Goal: Task Accomplishment & Management: Manage account settings

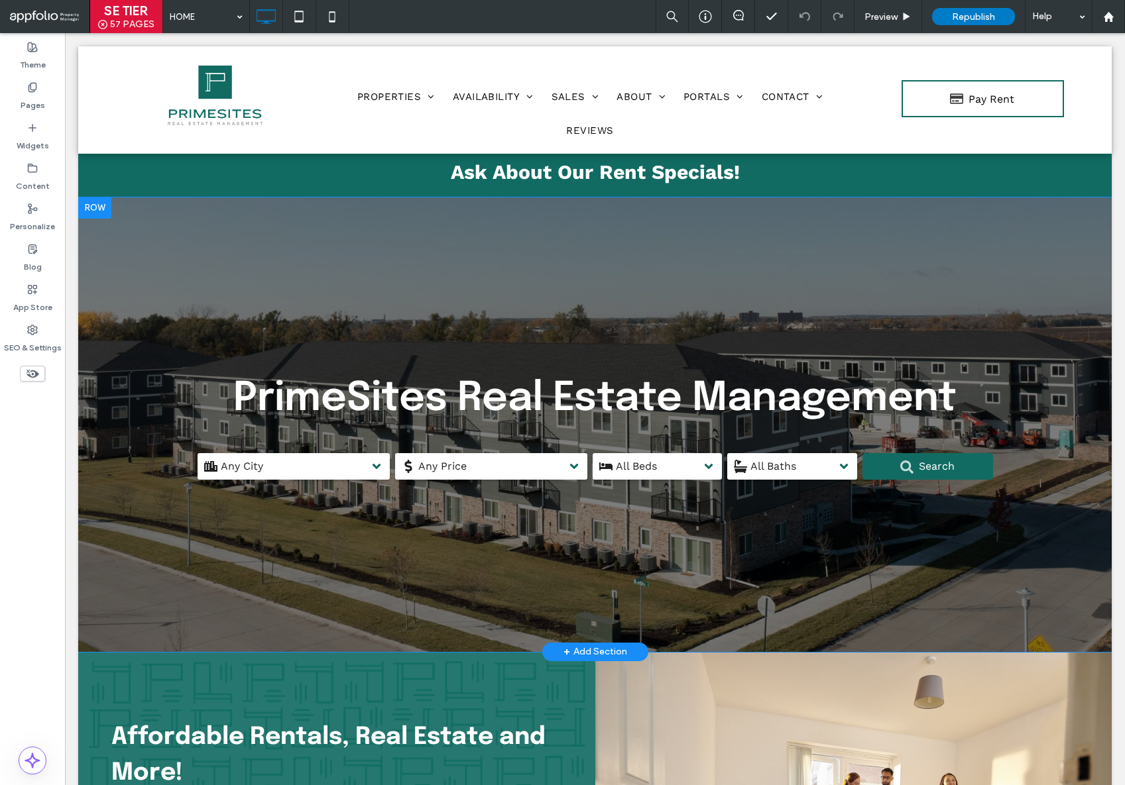
click at [558, 273] on div at bounding box center [594, 425] width 1033 height 455
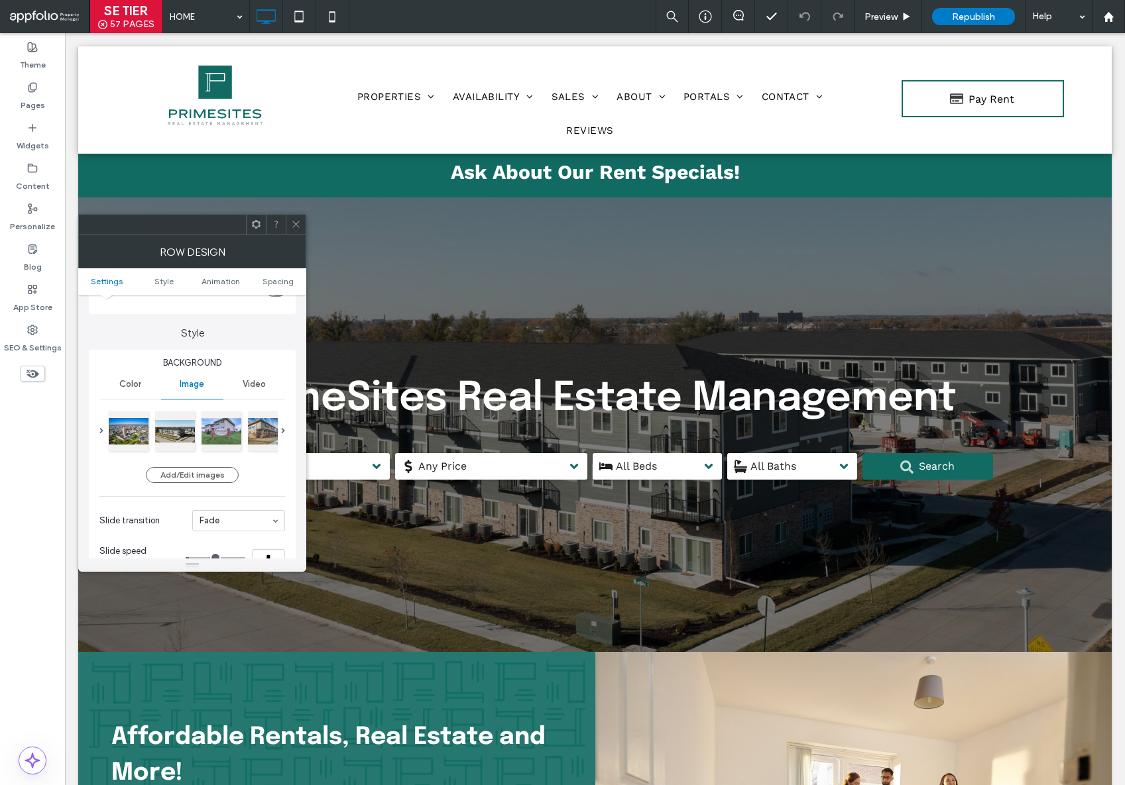
scroll to position [117, 0]
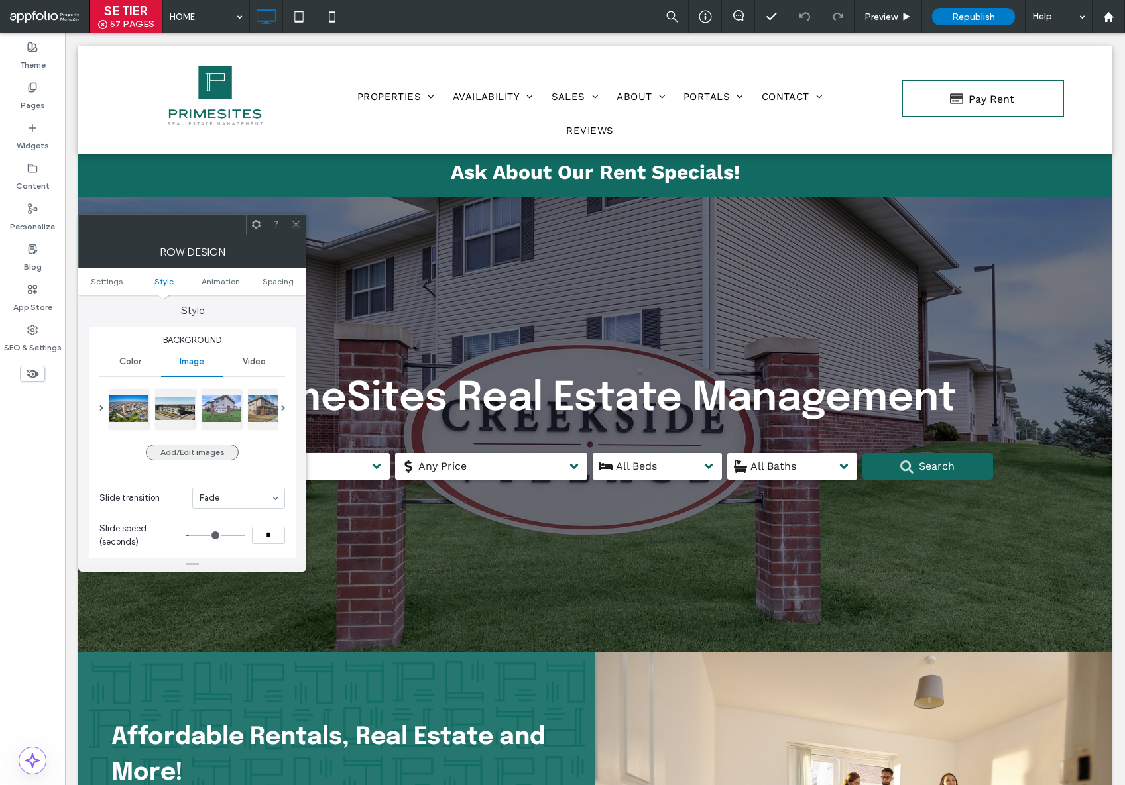
click at [184, 447] on button "Add/Edit images" at bounding box center [192, 453] width 93 height 16
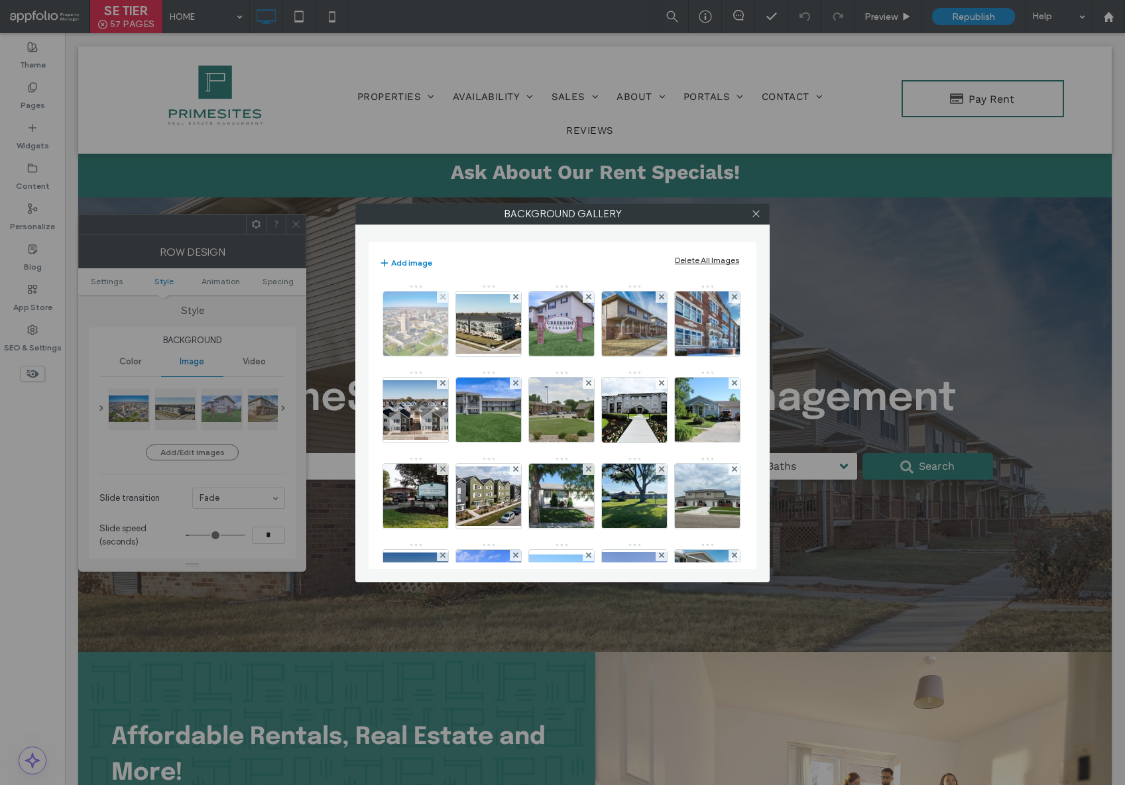
click at [420, 320] on img at bounding box center [416, 324] width 98 height 65
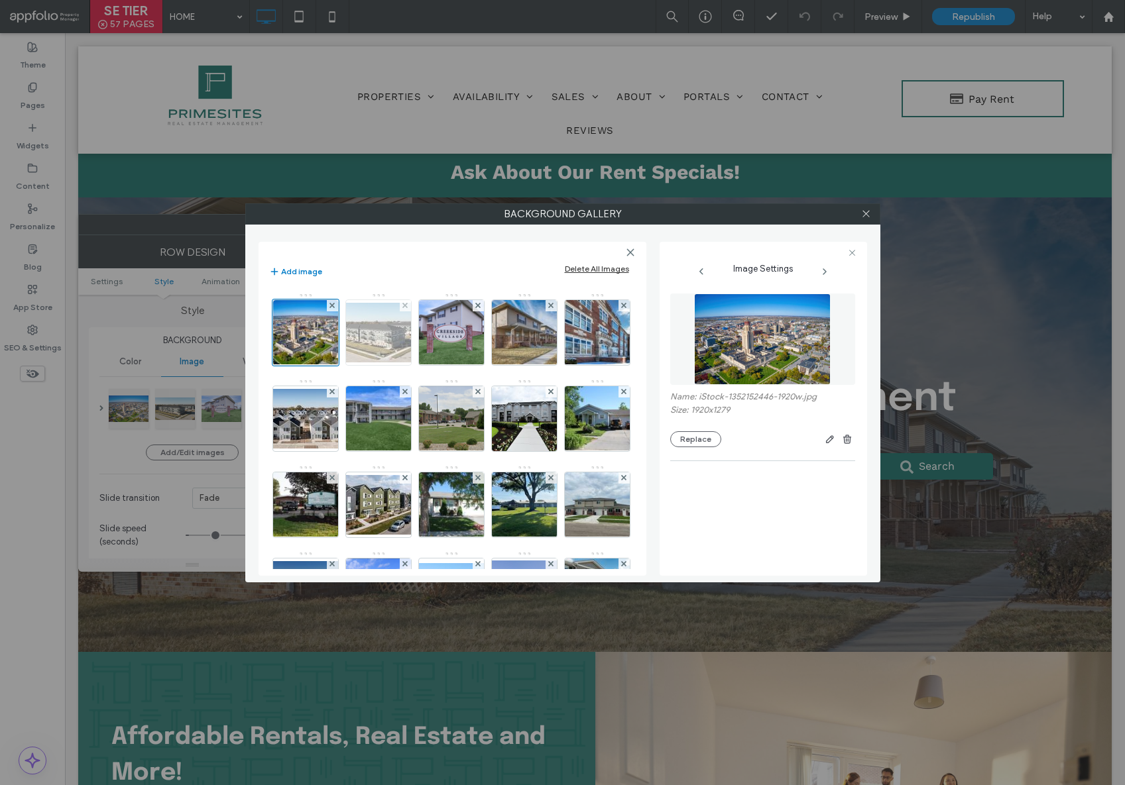
click at [387, 338] on img at bounding box center [378, 333] width 106 height 60
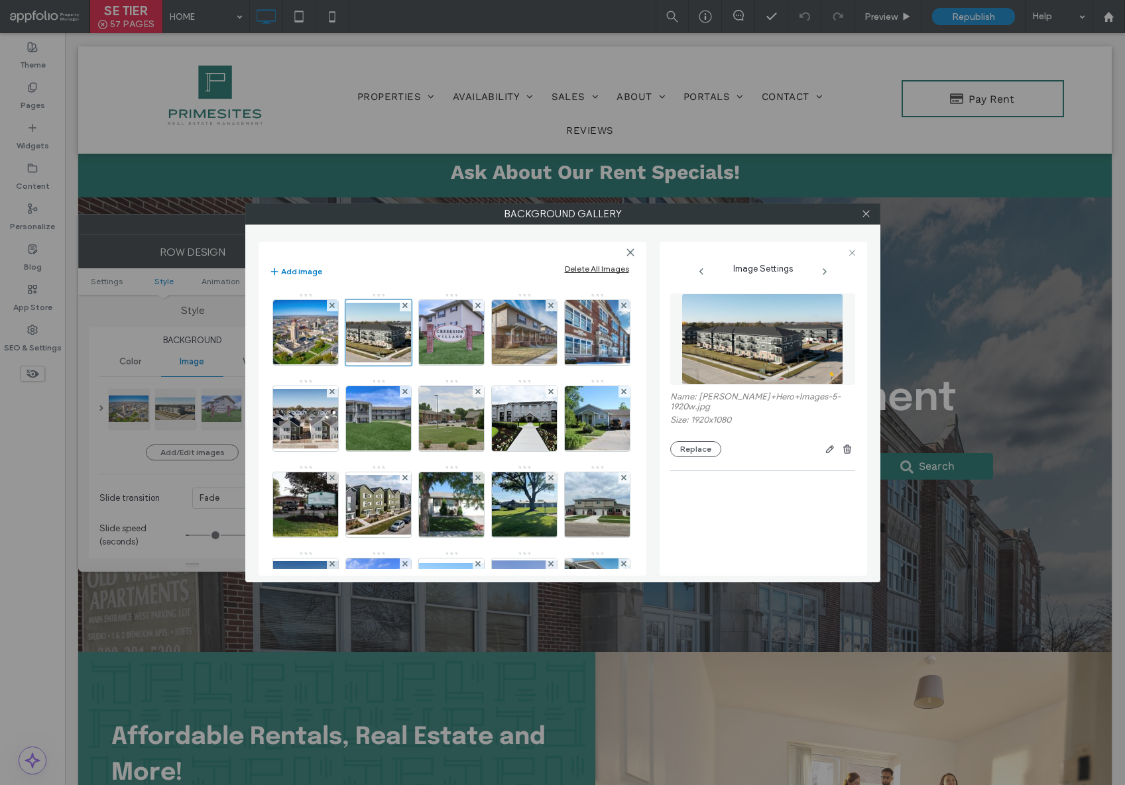
click at [491, 342] on div at bounding box center [524, 333] width 66 height 66
click at [471, 342] on img at bounding box center [450, 332] width 97 height 65
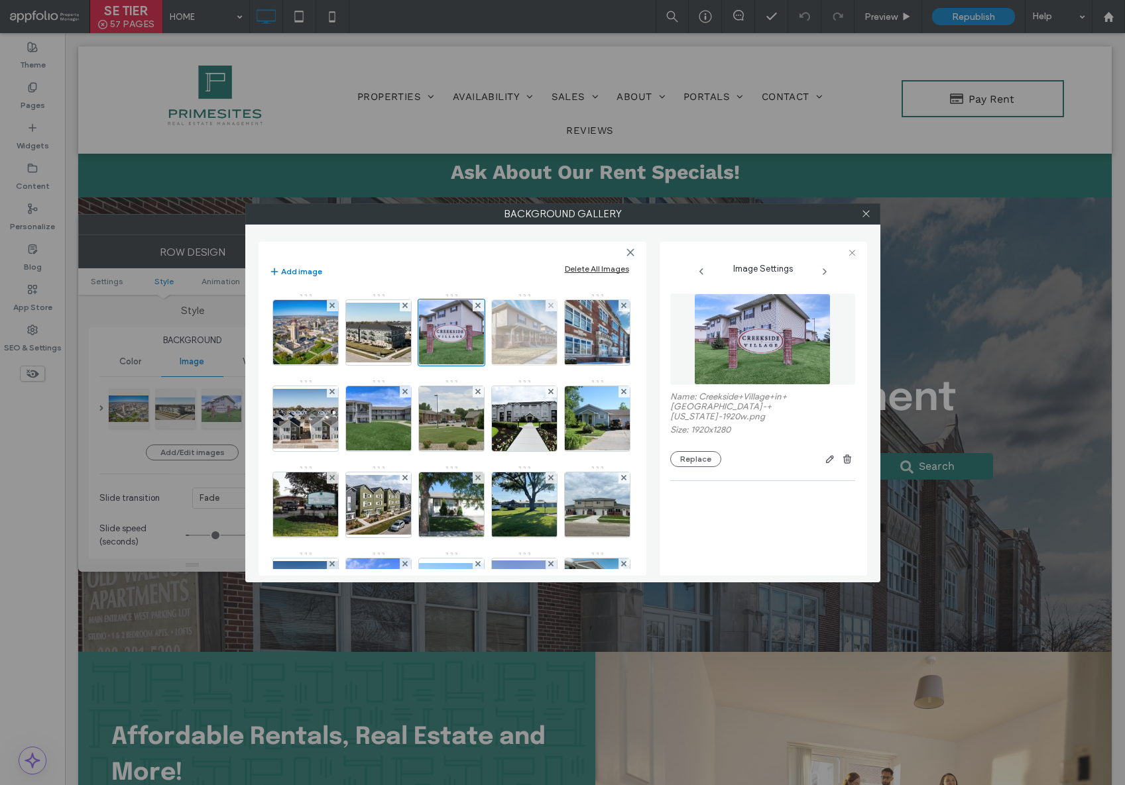
click at [519, 338] on img at bounding box center [523, 332] width 97 height 65
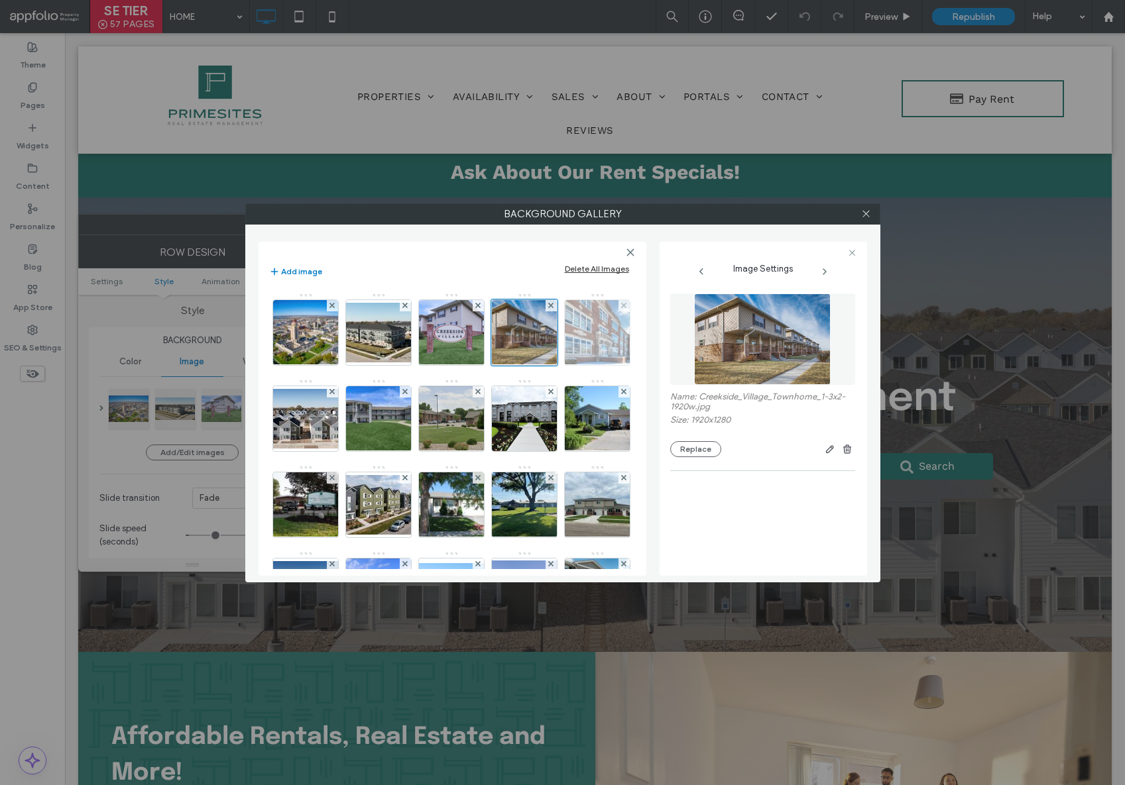
click at [548, 365] on img at bounding box center [596, 332] width 97 height 65
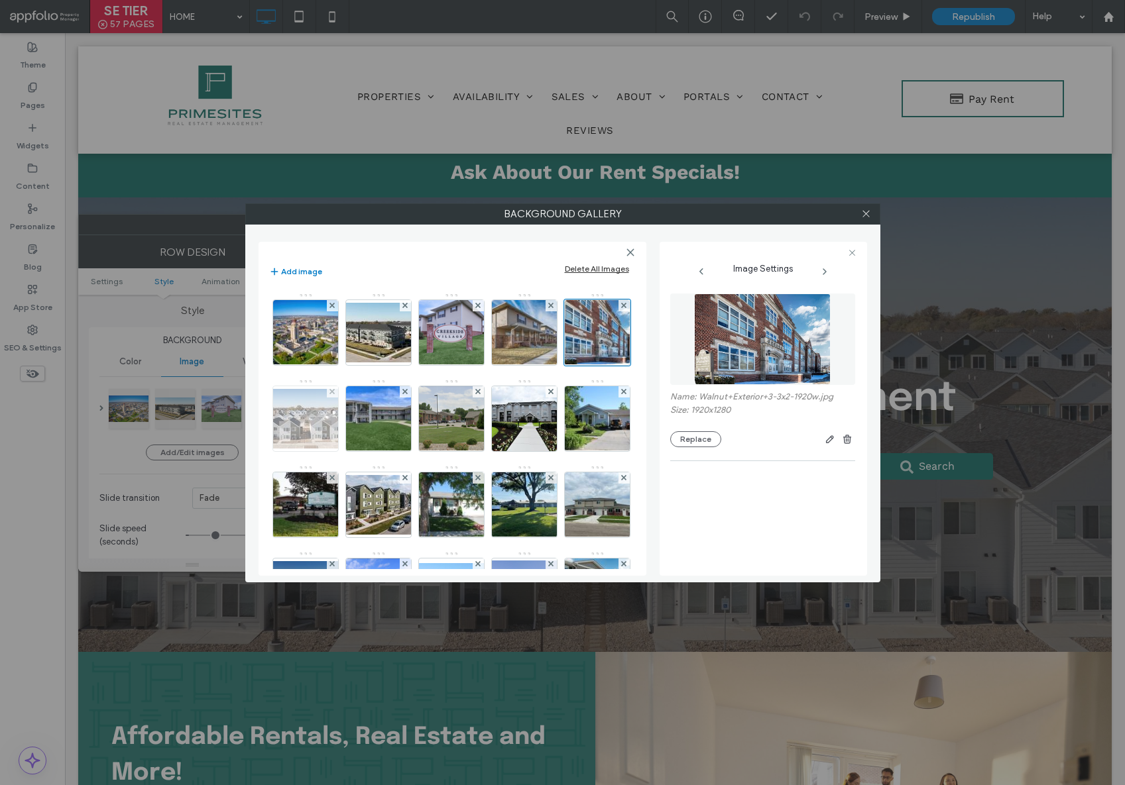
click at [359, 424] on img at bounding box center [306, 419] width 106 height 60
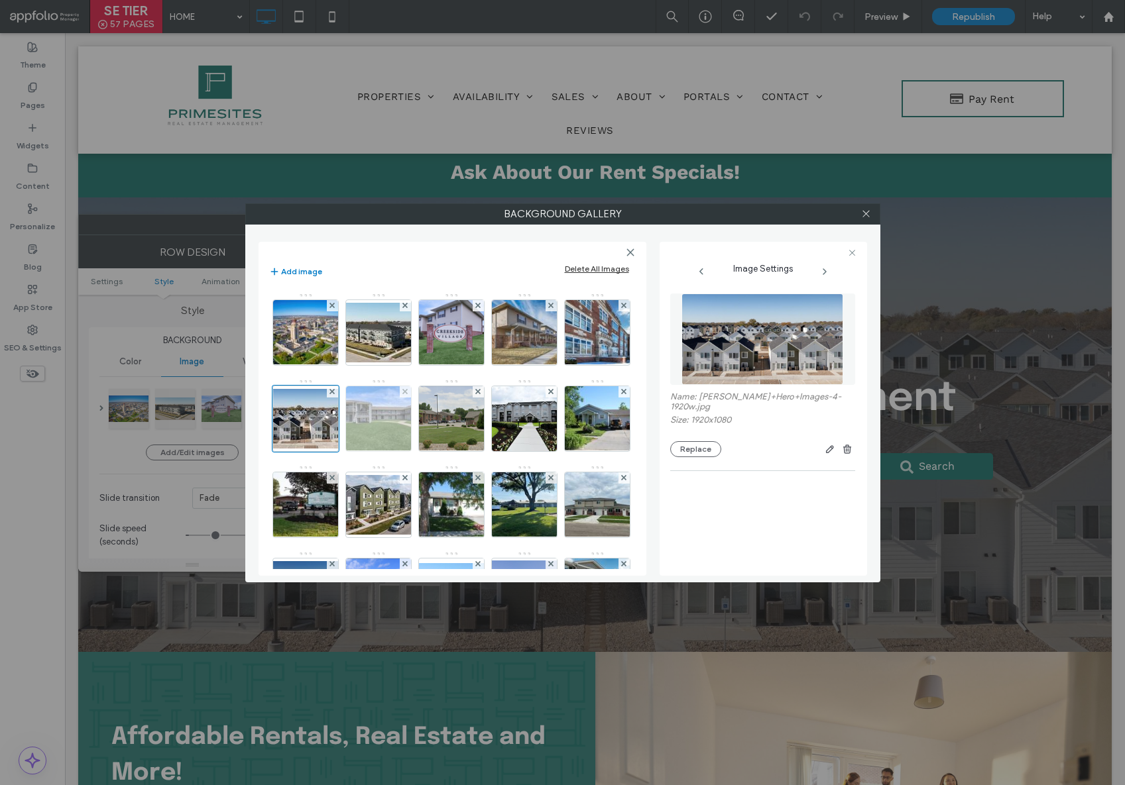
click at [427, 426] on img at bounding box center [377, 418] width 97 height 65
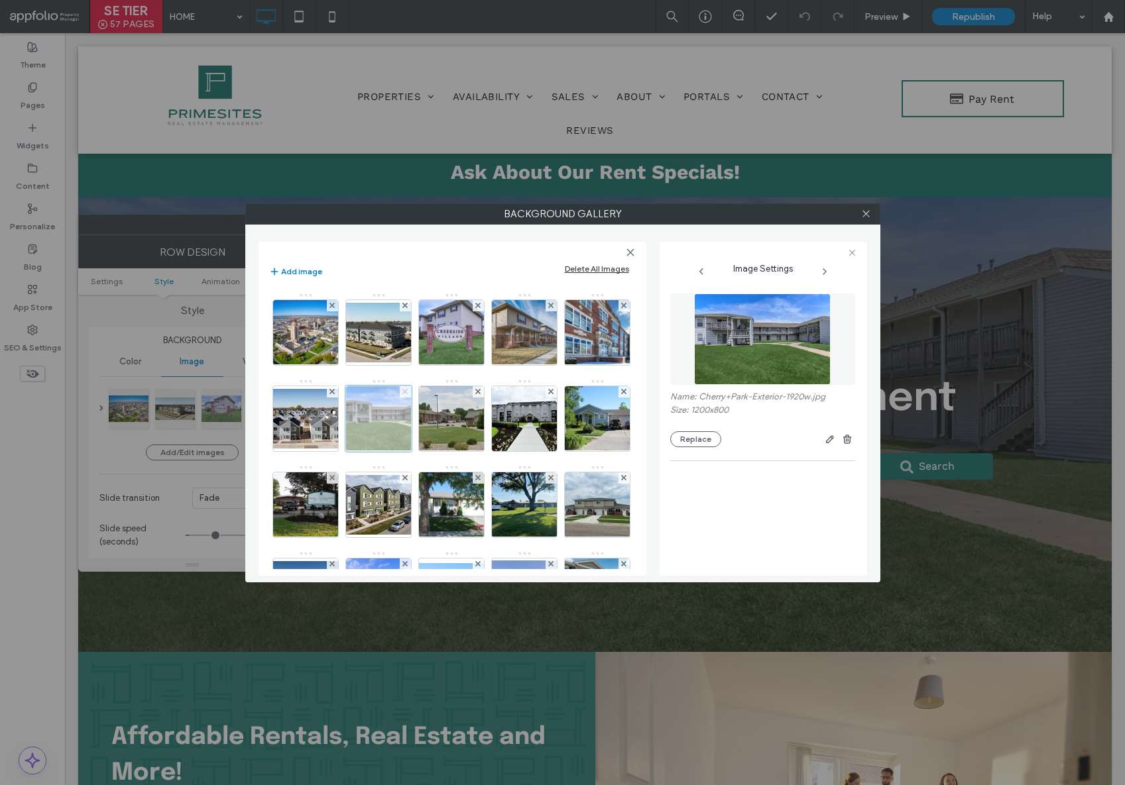
click at [408, 391] on use at bounding box center [404, 391] width 5 height 5
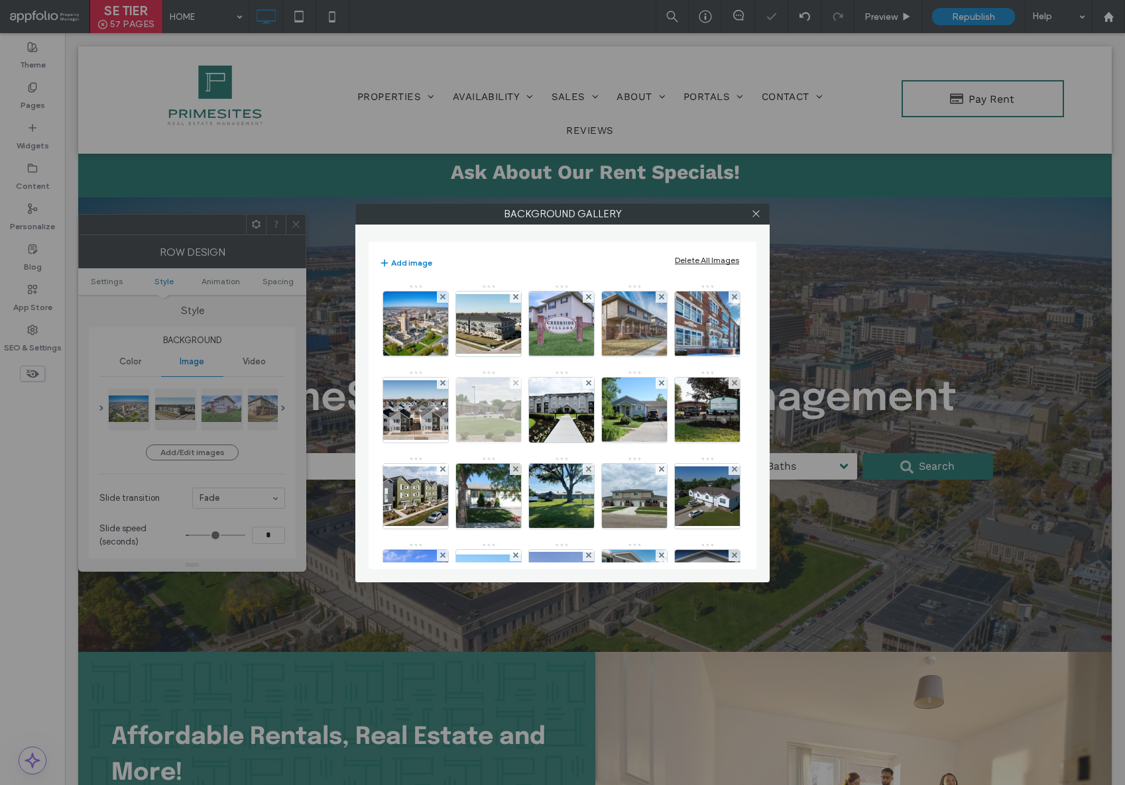
click at [538, 414] on img at bounding box center [488, 410] width 99 height 65
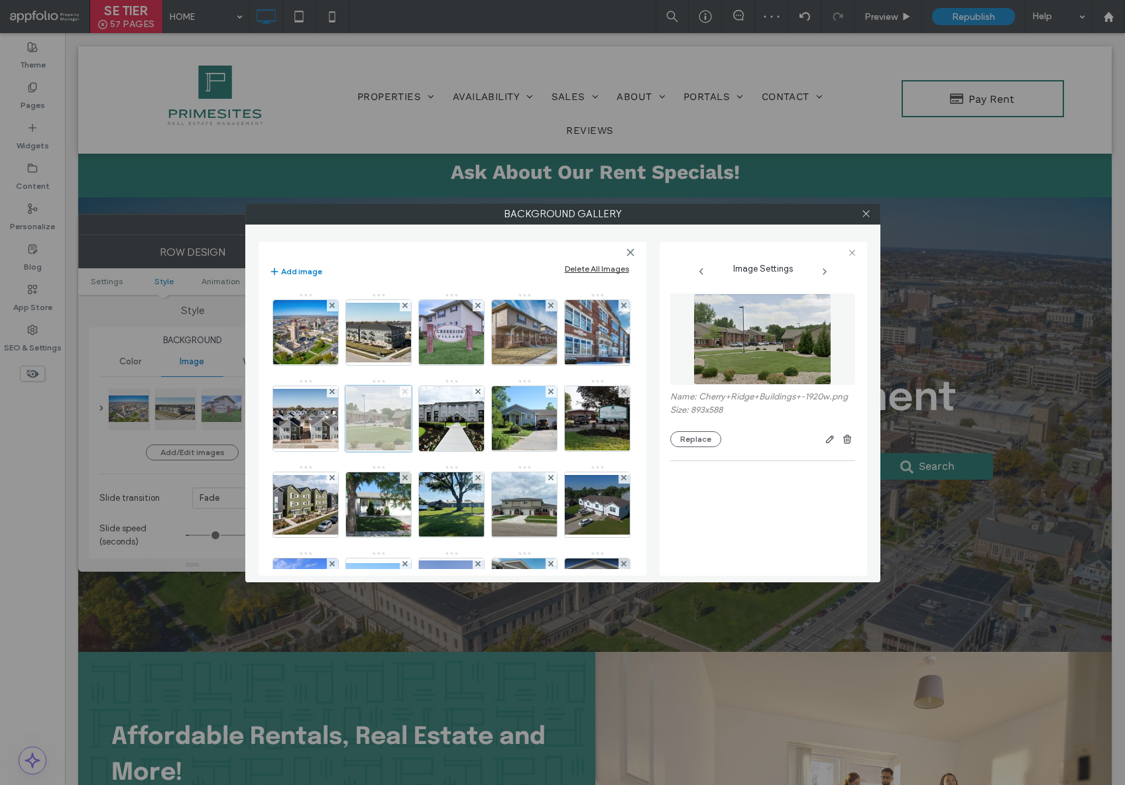
click at [408, 395] on span at bounding box center [404, 391] width 5 height 11
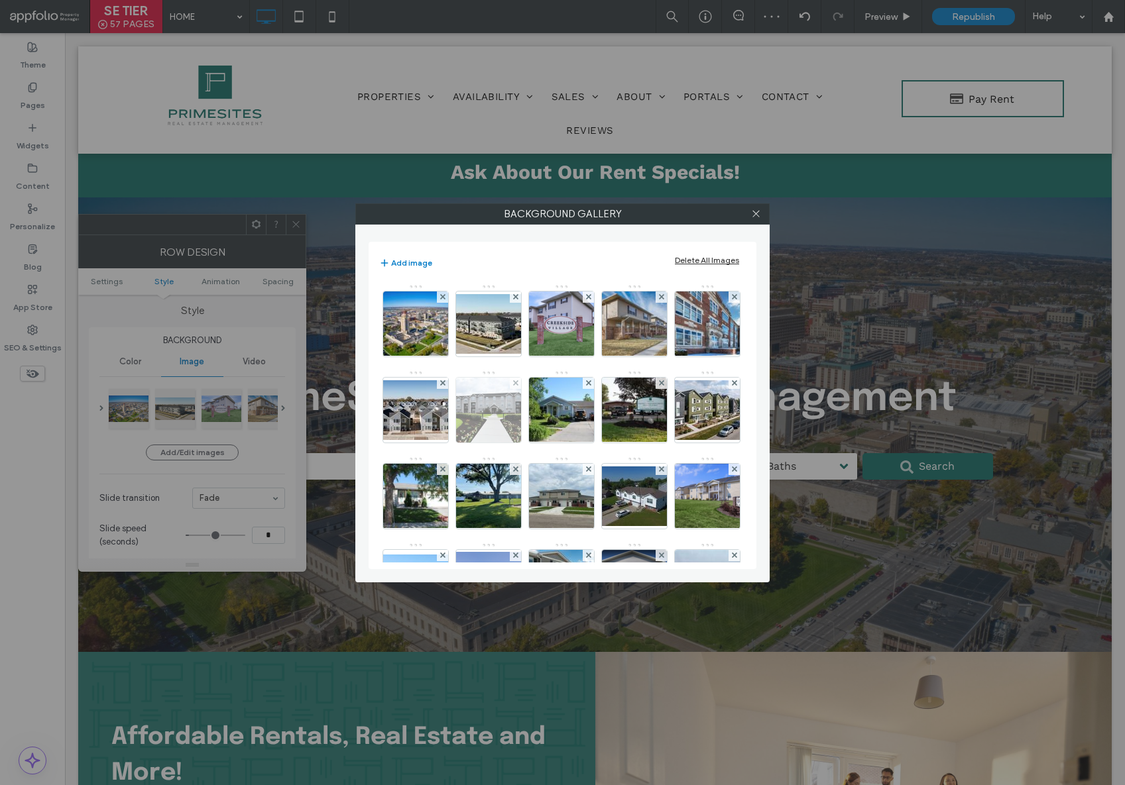
click at [521, 410] on img at bounding box center [488, 410] width 65 height 65
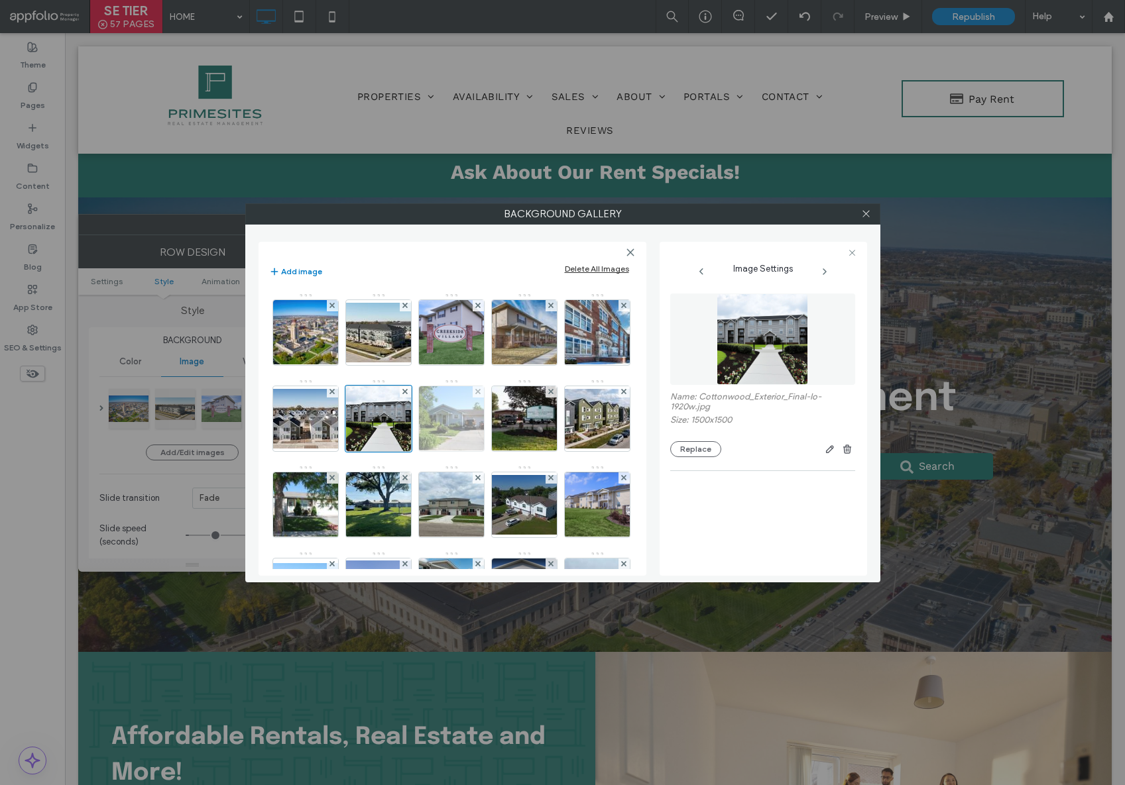
click at [500, 430] on img at bounding box center [450, 418] width 97 height 65
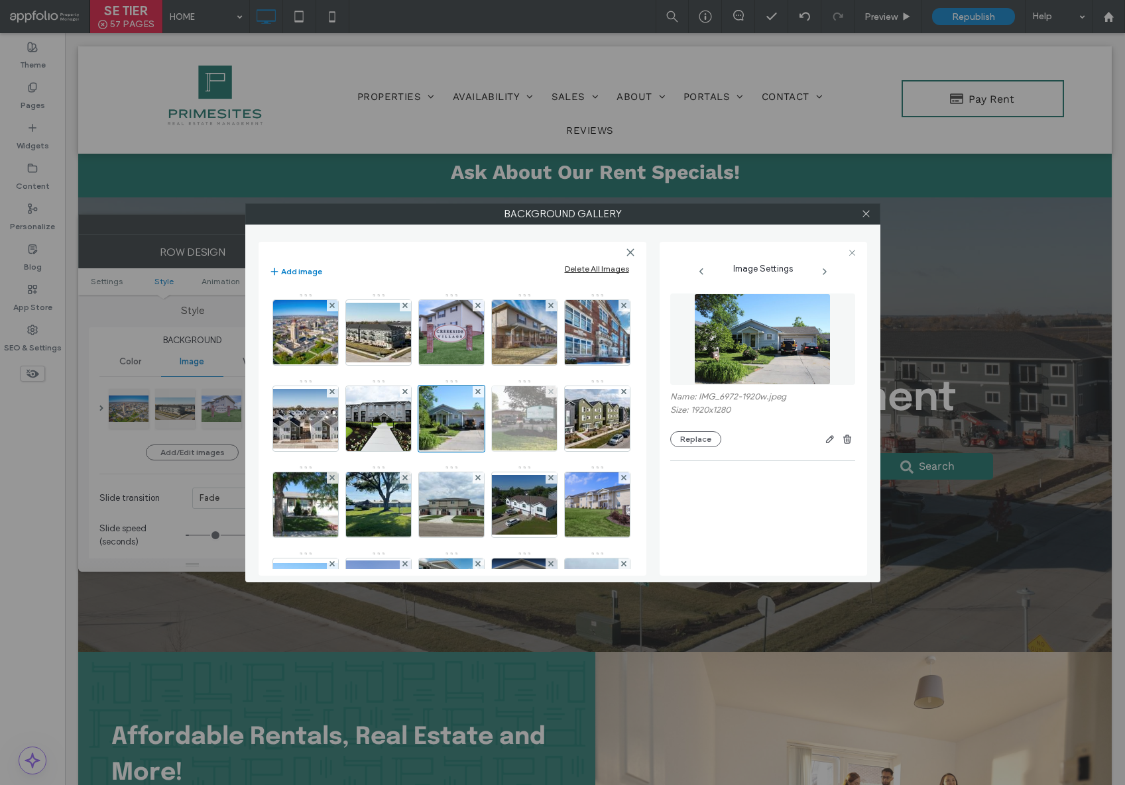
click at [475, 451] on img at bounding box center [524, 418] width 98 height 65
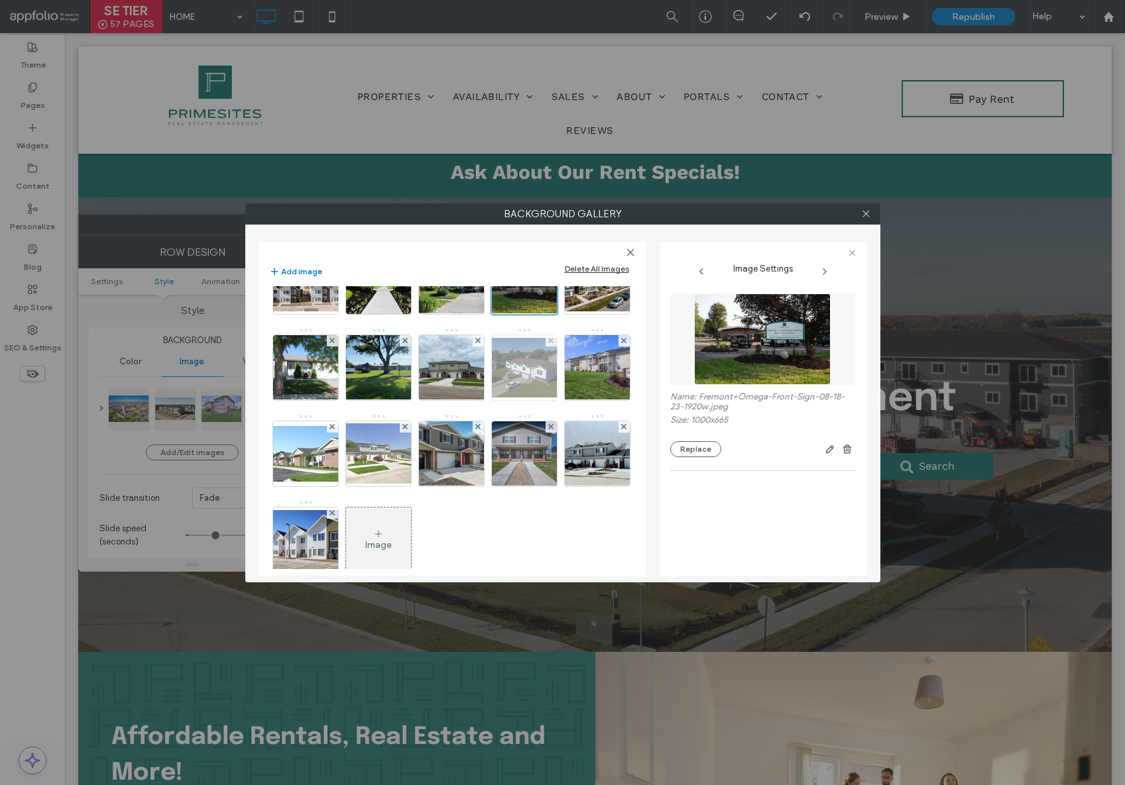
scroll to position [166, 0]
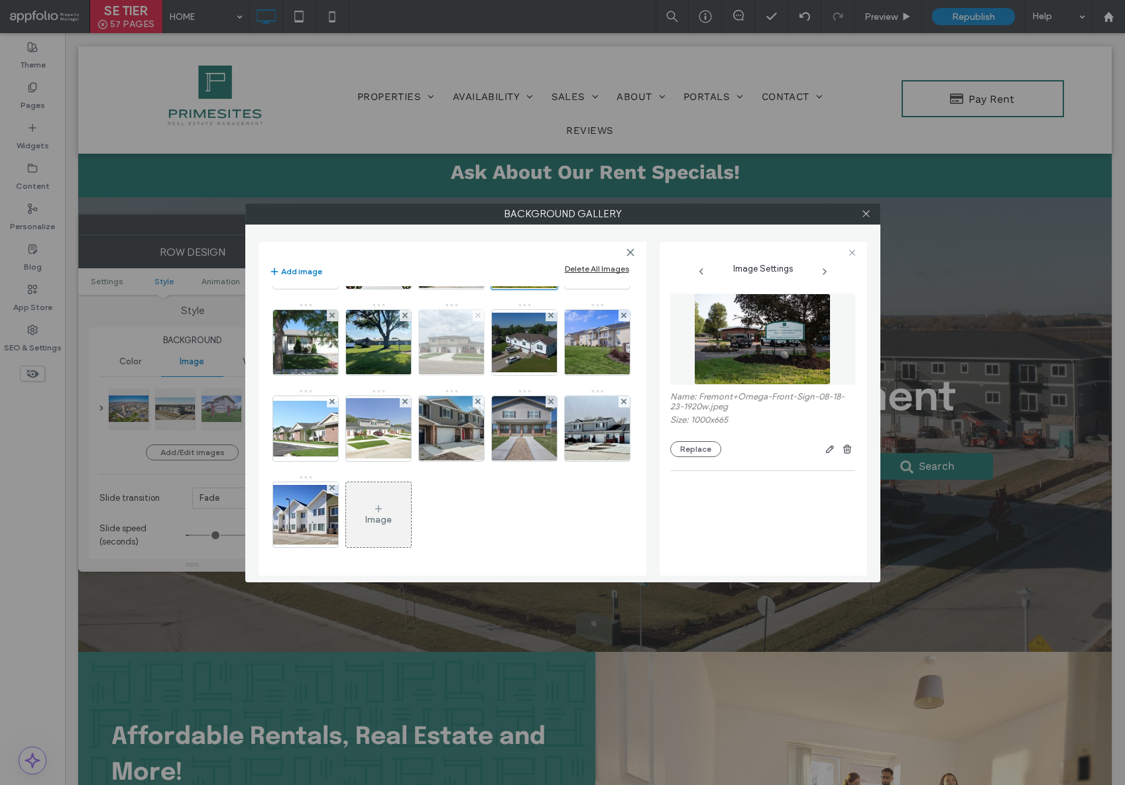
click at [475, 318] on icon at bounding box center [477, 315] width 5 height 5
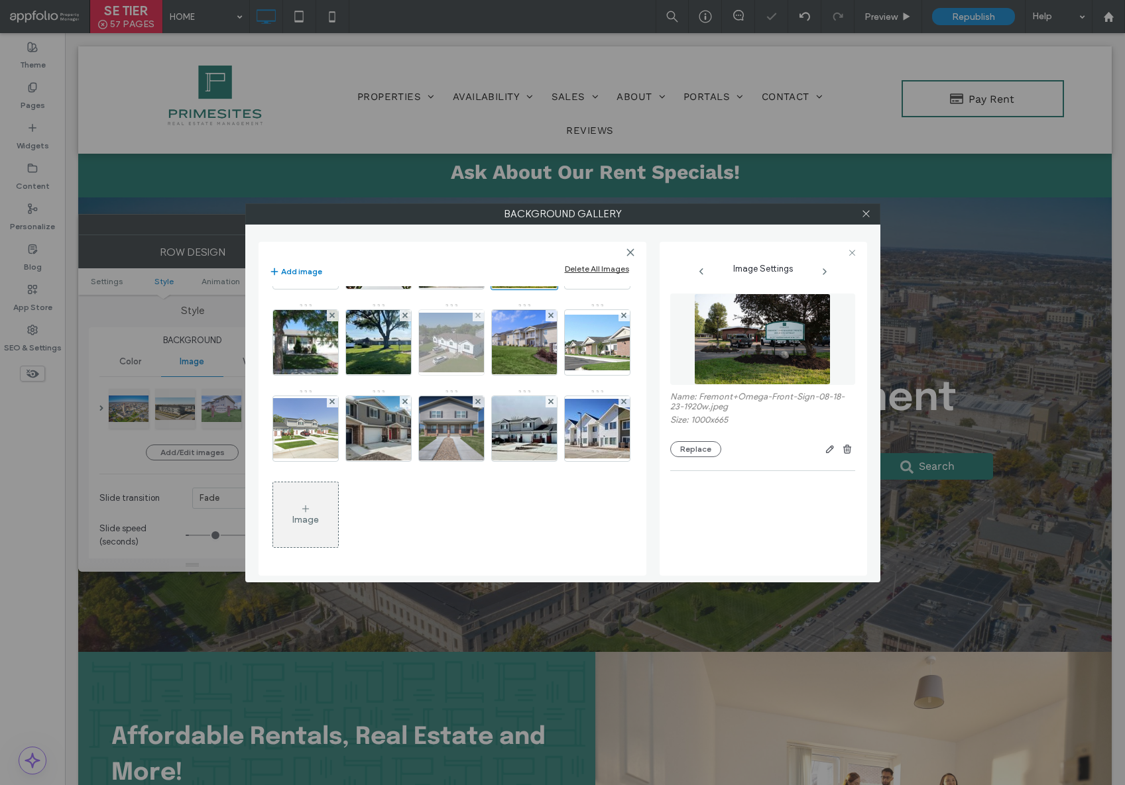
click at [398, 372] on img at bounding box center [451, 343] width 106 height 60
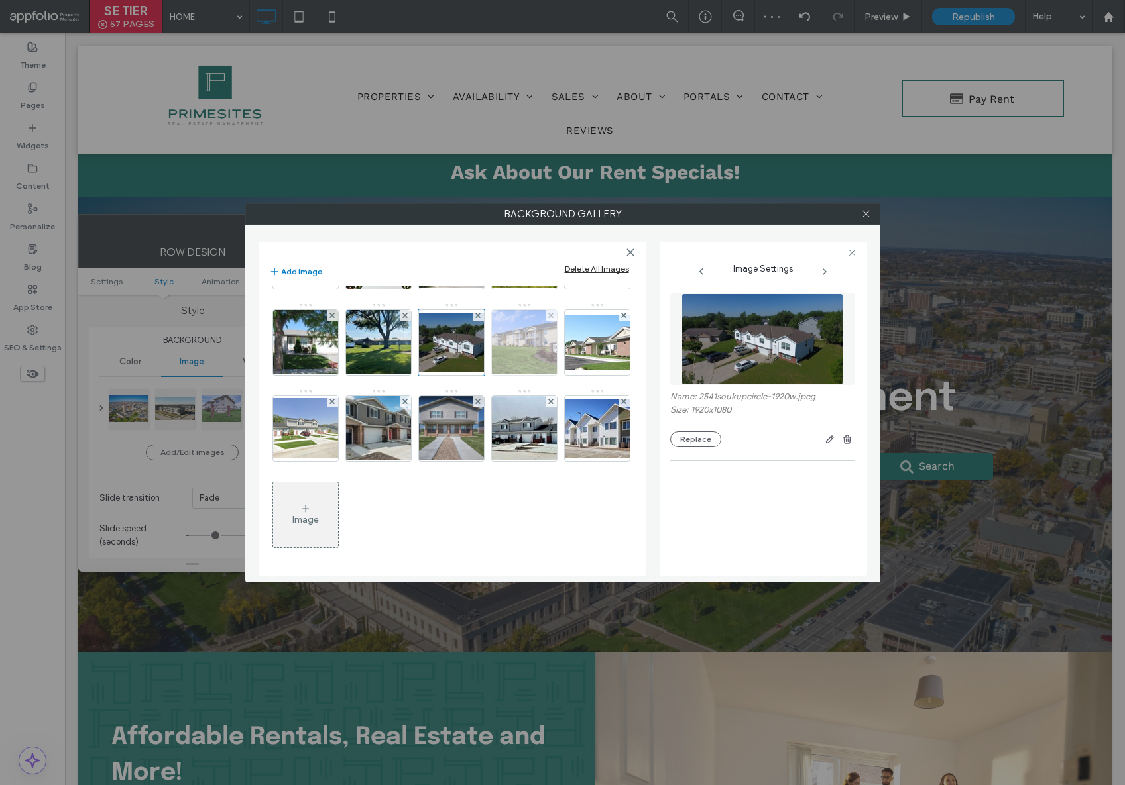
click at [475, 375] on img at bounding box center [524, 342] width 99 height 65
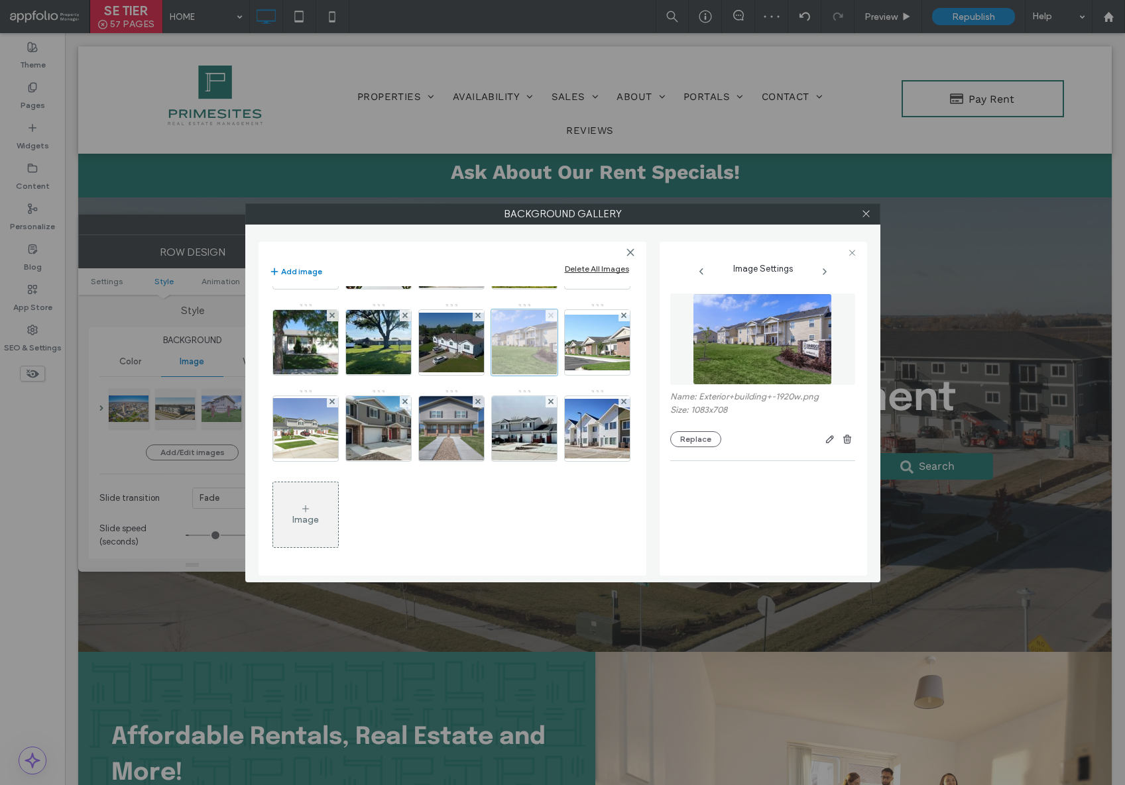
click at [548, 318] on use at bounding box center [550, 315] width 5 height 5
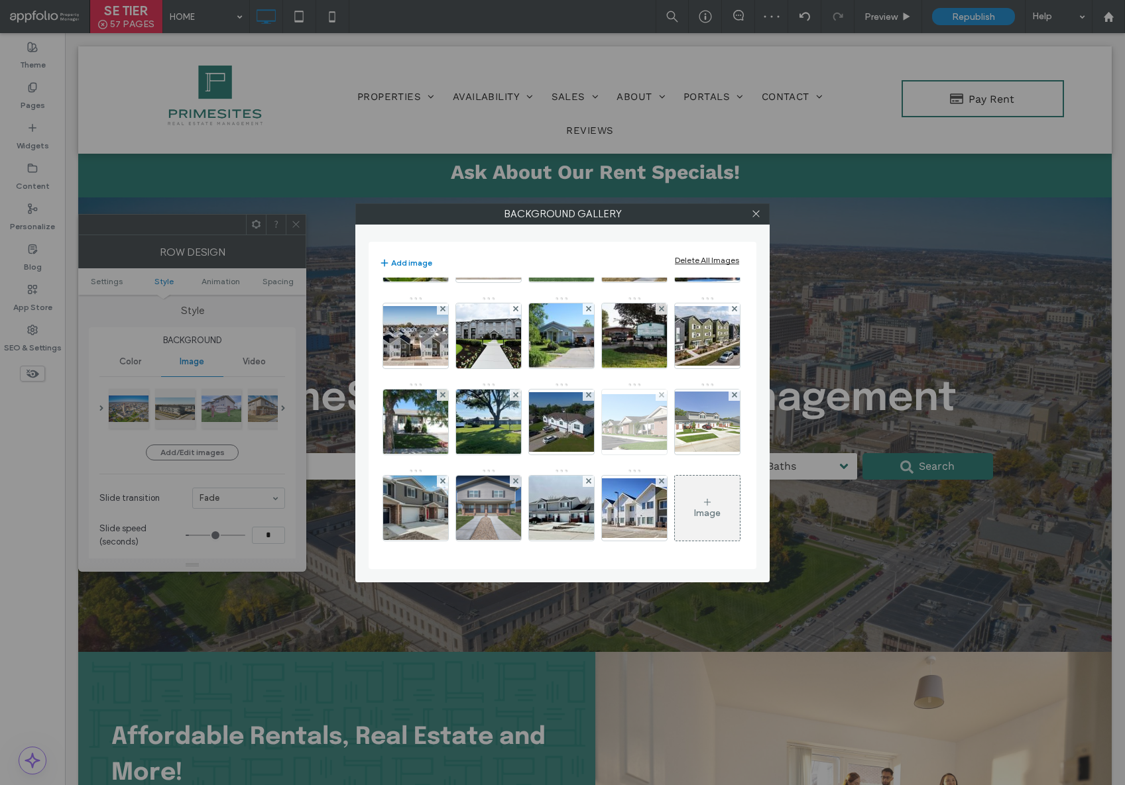
click at [581, 422] on img at bounding box center [634, 422] width 106 height 56
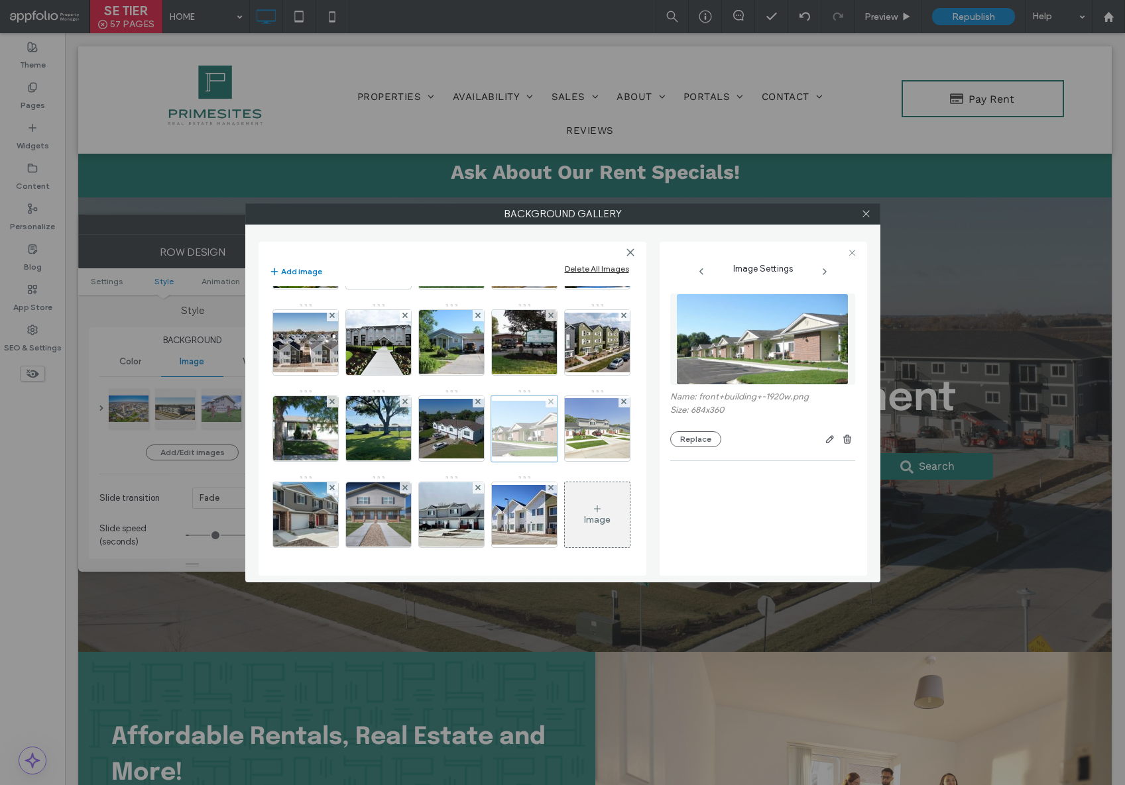
click at [545, 402] on div at bounding box center [550, 401] width 11 height 11
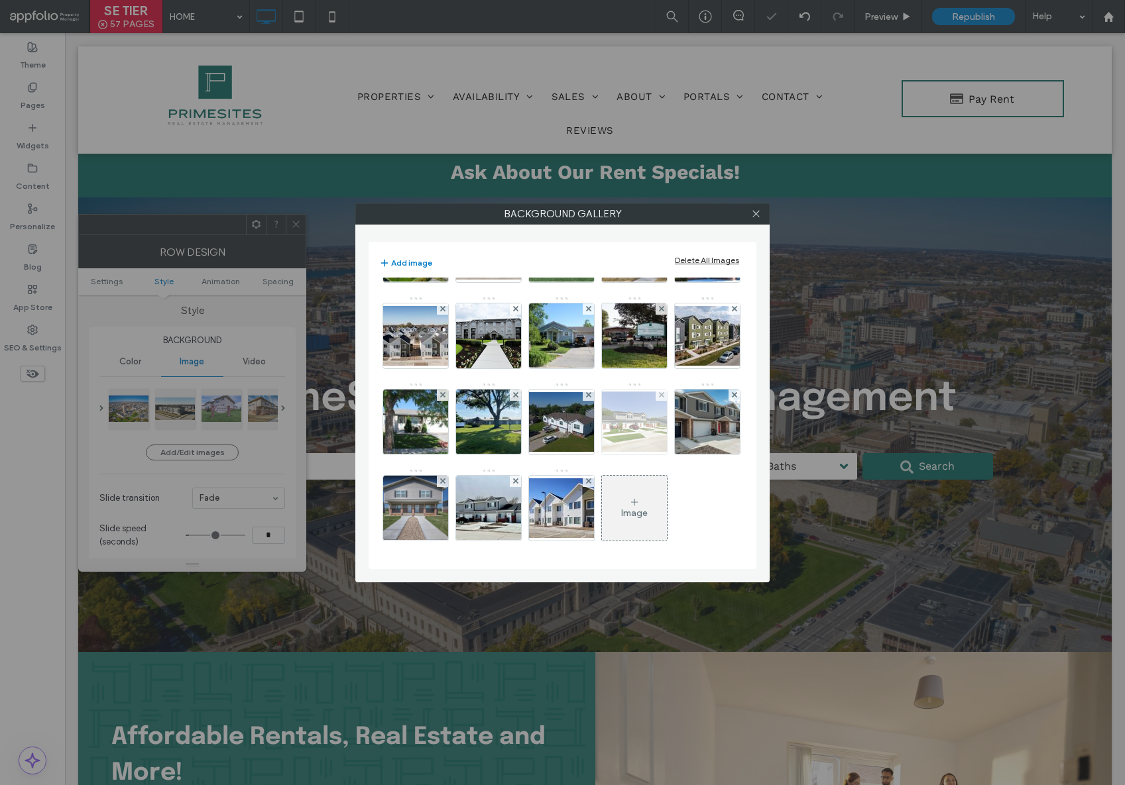
click at [581, 423] on img at bounding box center [634, 422] width 106 height 60
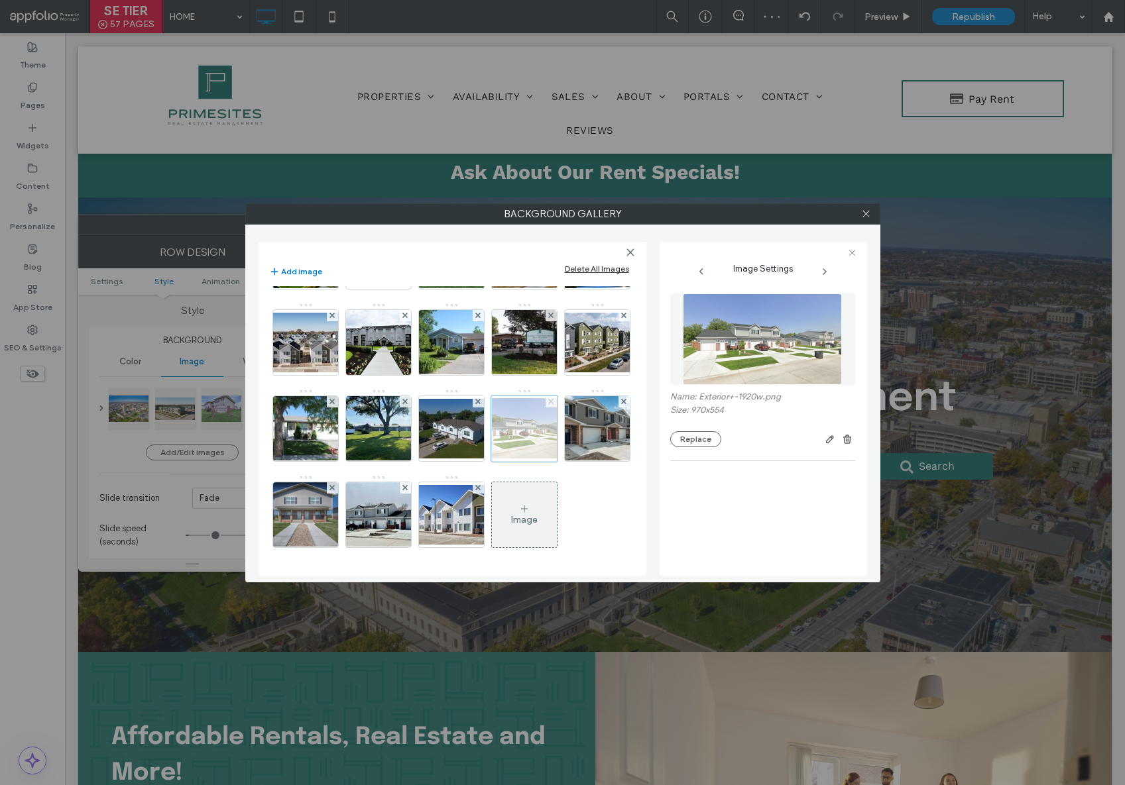
click at [548, 402] on use at bounding box center [550, 401] width 5 height 5
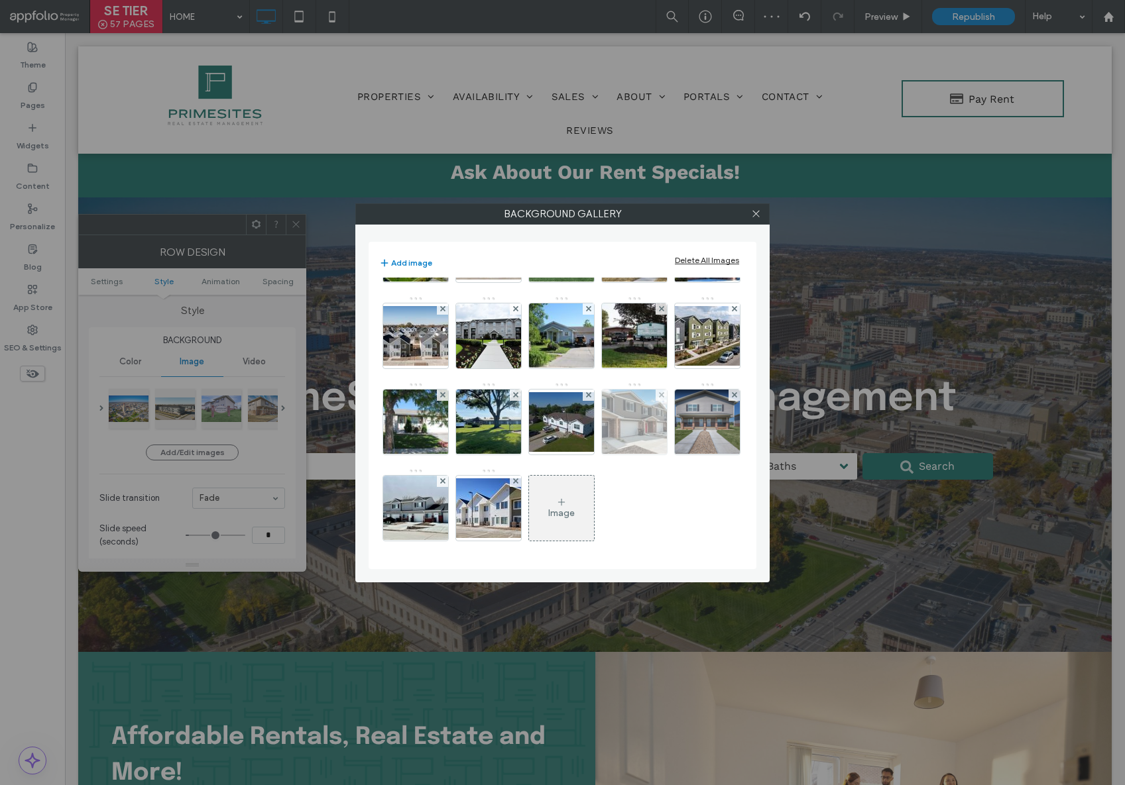
click at [586, 415] on img at bounding box center [634, 422] width 97 height 65
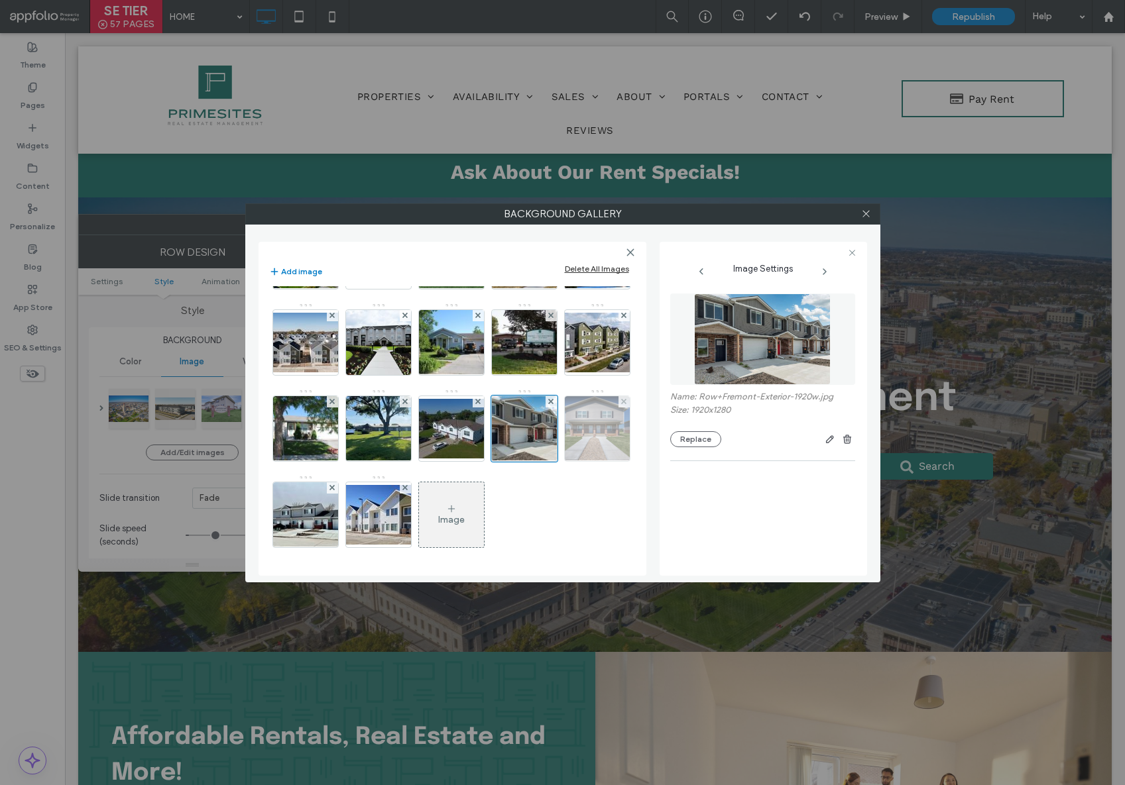
click at [545, 424] on img at bounding box center [597, 428] width 104 height 65
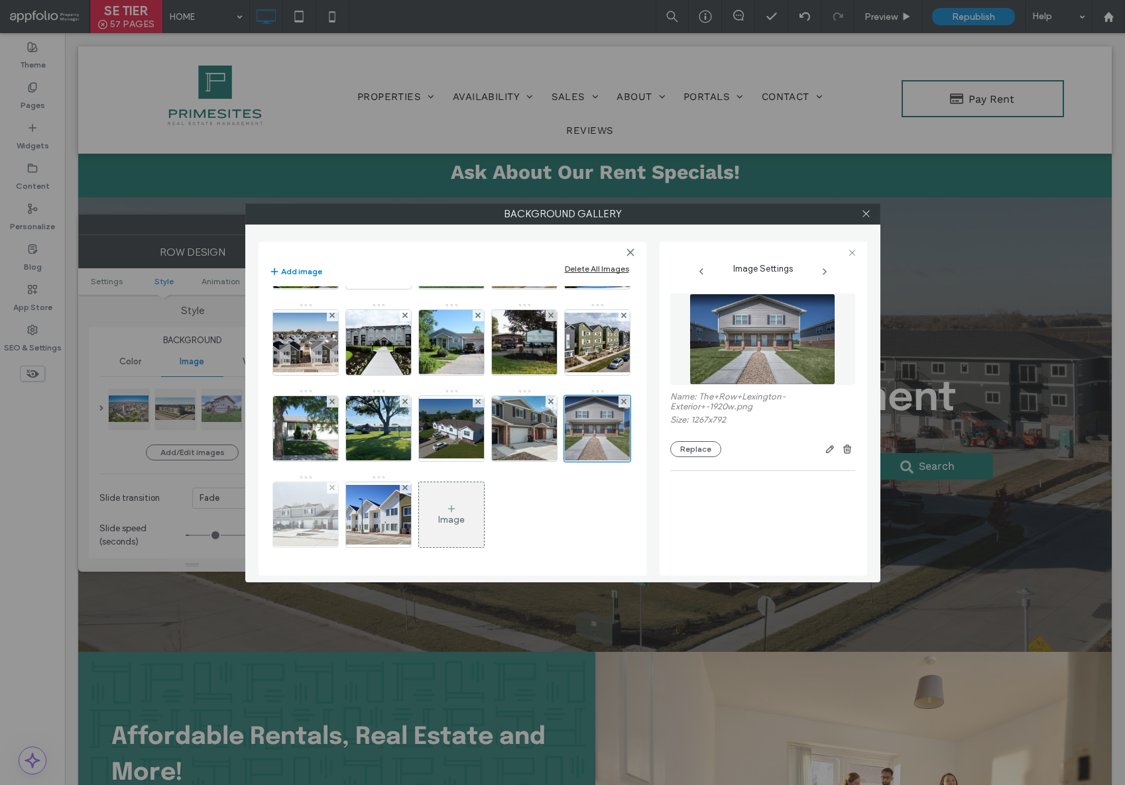
click at [350, 483] on img at bounding box center [304, 515] width 89 height 65
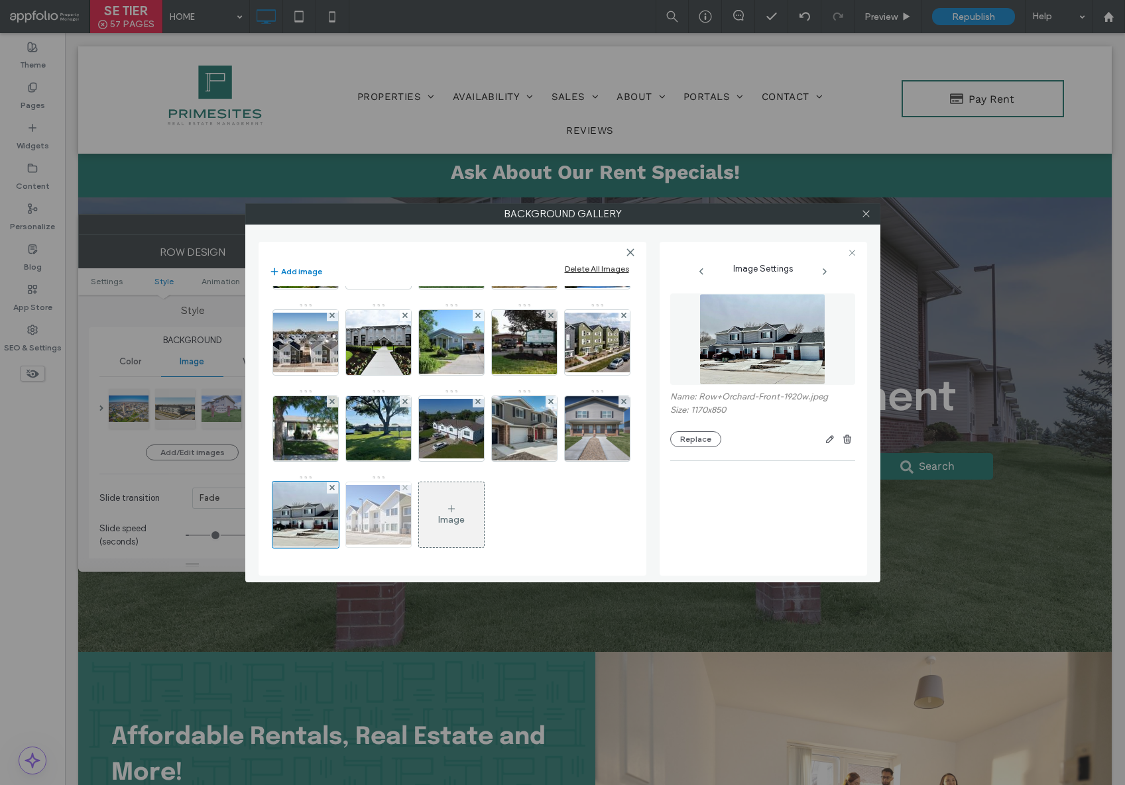
click at [325, 510] on img at bounding box center [378, 515] width 106 height 60
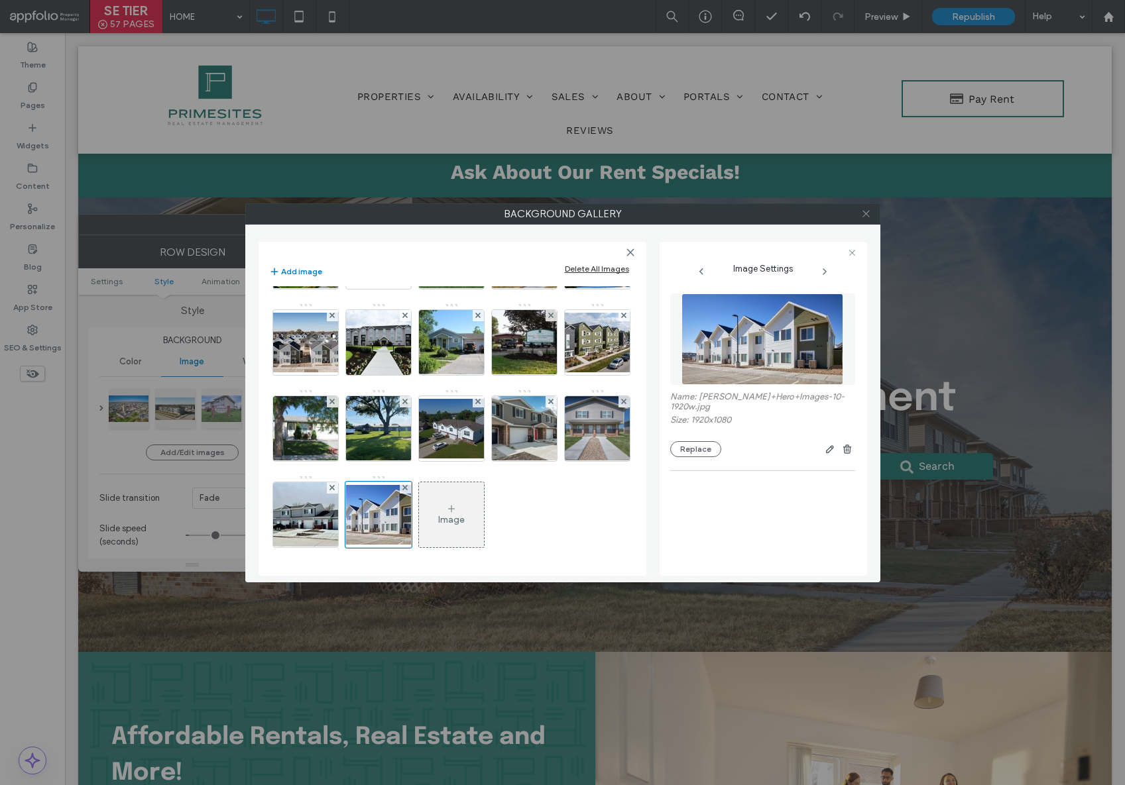
click at [867, 215] on use at bounding box center [865, 214] width 7 height 7
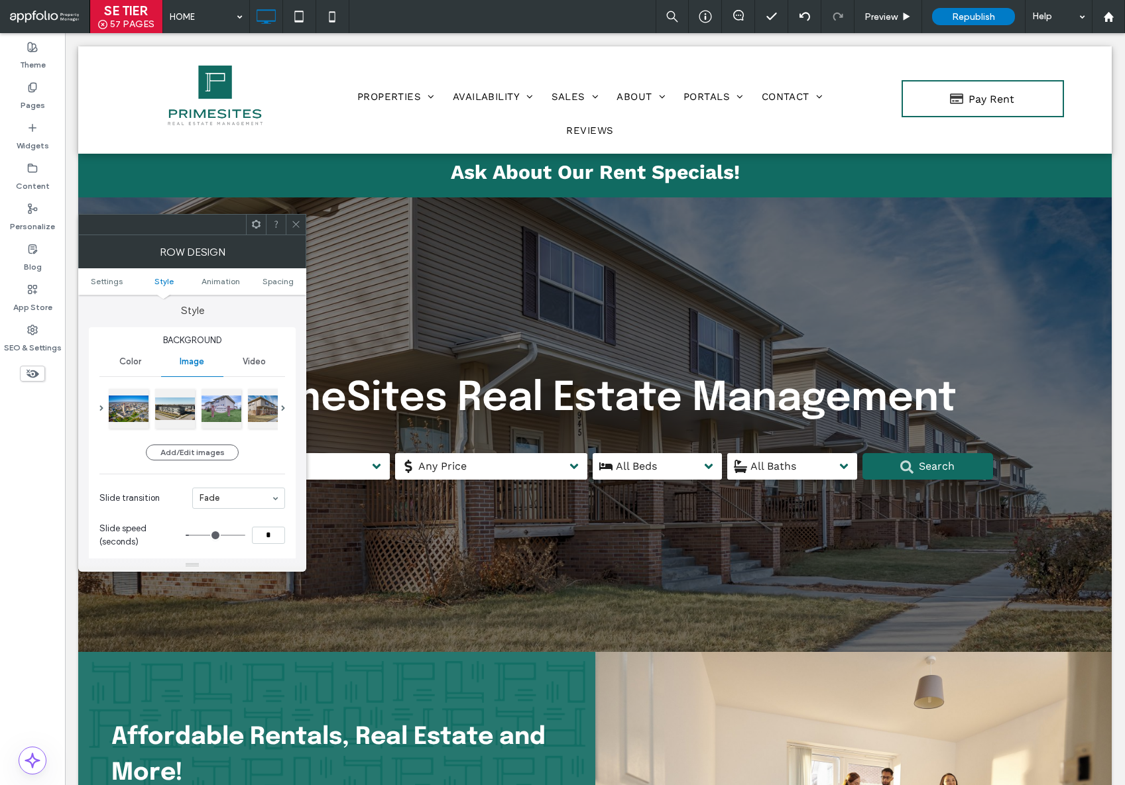
click at [294, 224] on icon at bounding box center [296, 224] width 10 height 10
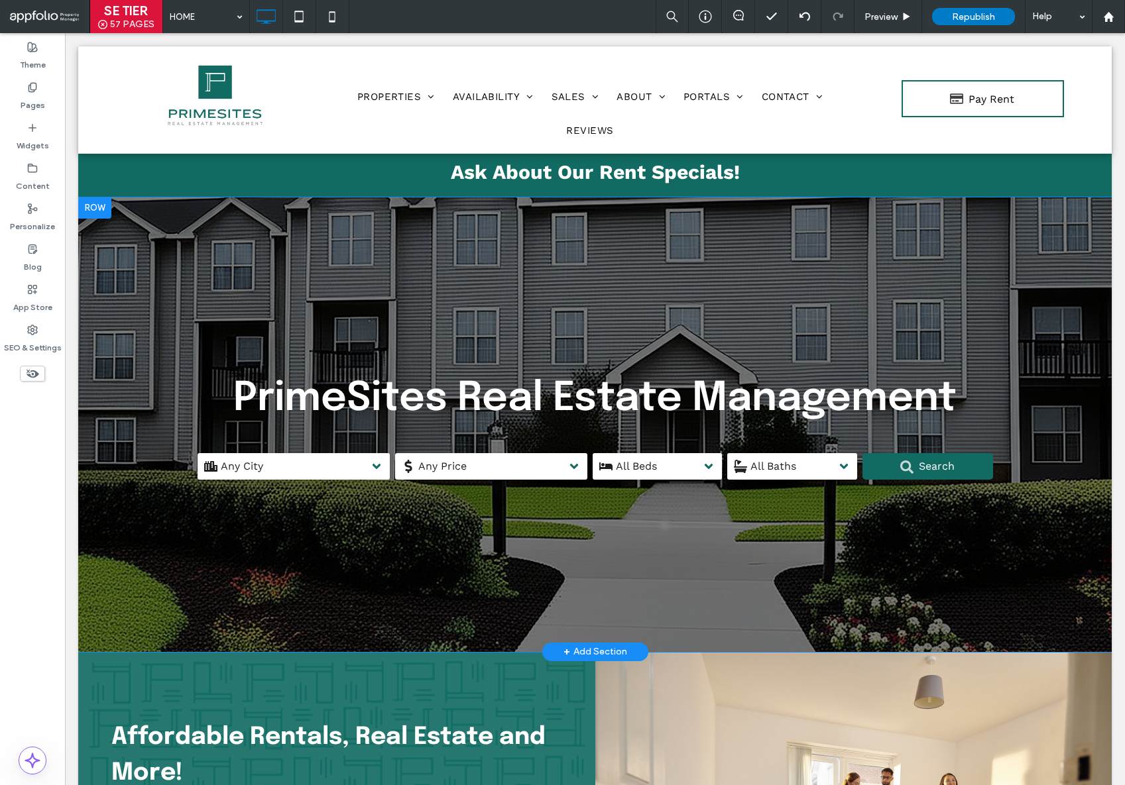
click at [622, 557] on div at bounding box center [594, 425] width 1033 height 455
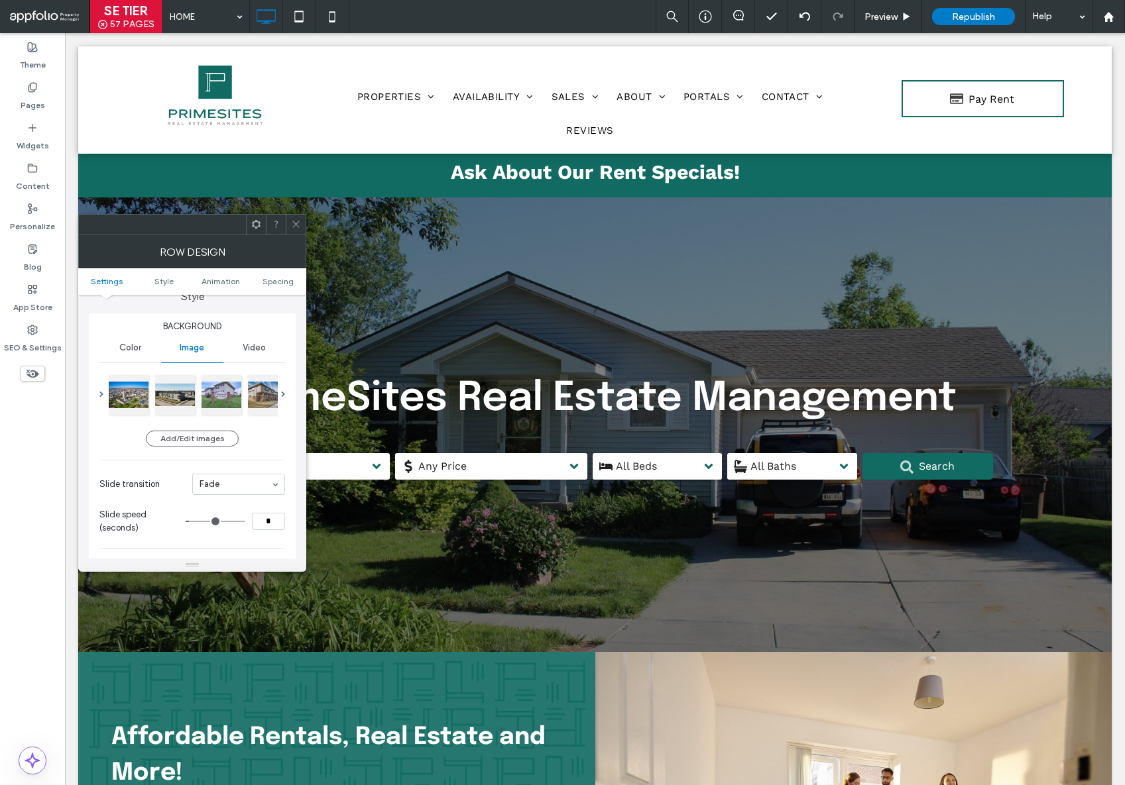
scroll to position [143, 0]
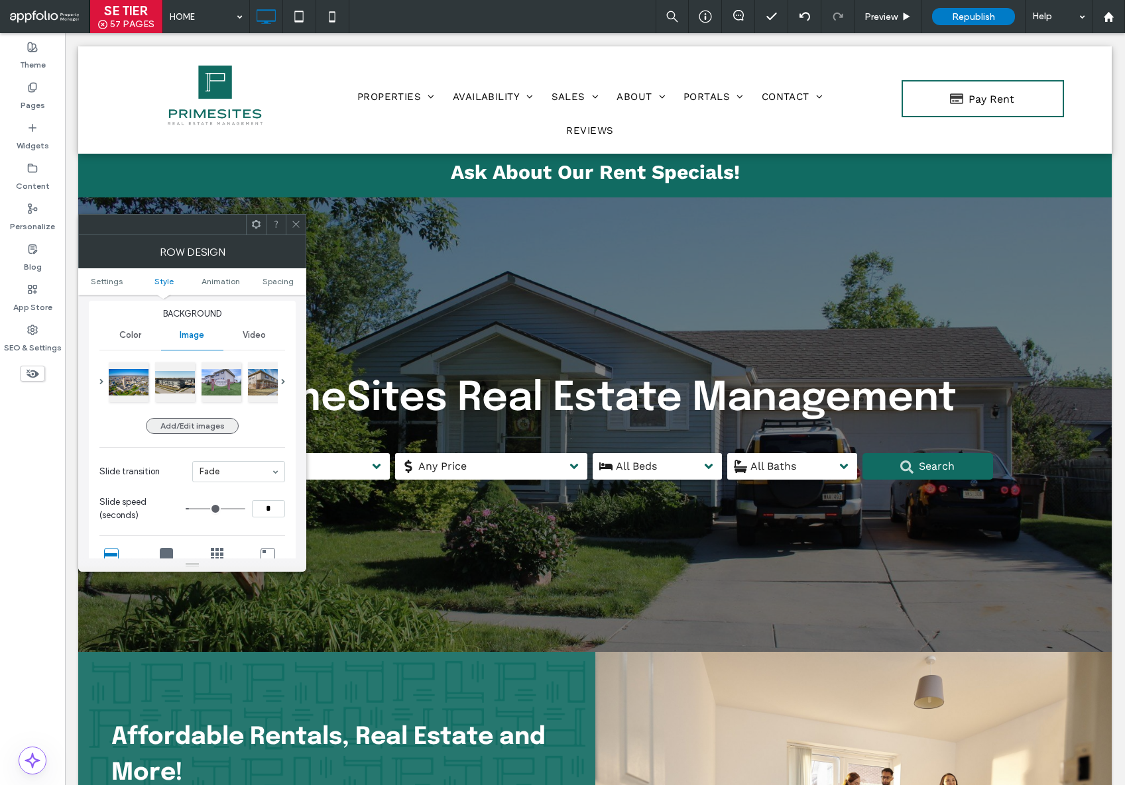
click at [190, 427] on button "Add/Edit images" at bounding box center [192, 426] width 93 height 16
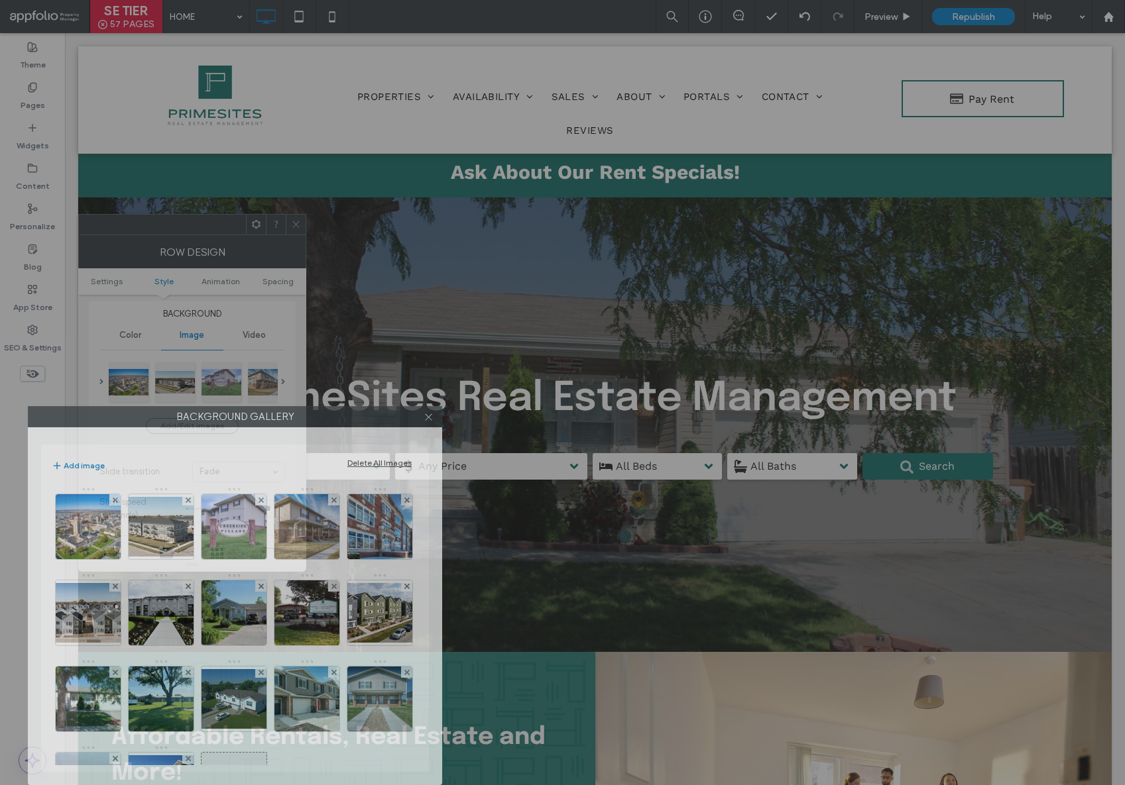
drag, startPoint x: 634, startPoint y: 211, endPoint x: 307, endPoint y: 443, distance: 401.3
click at [307, 443] on div "Background Gallery Add image Delete All Images Image" at bounding box center [235, 595] width 414 height 379
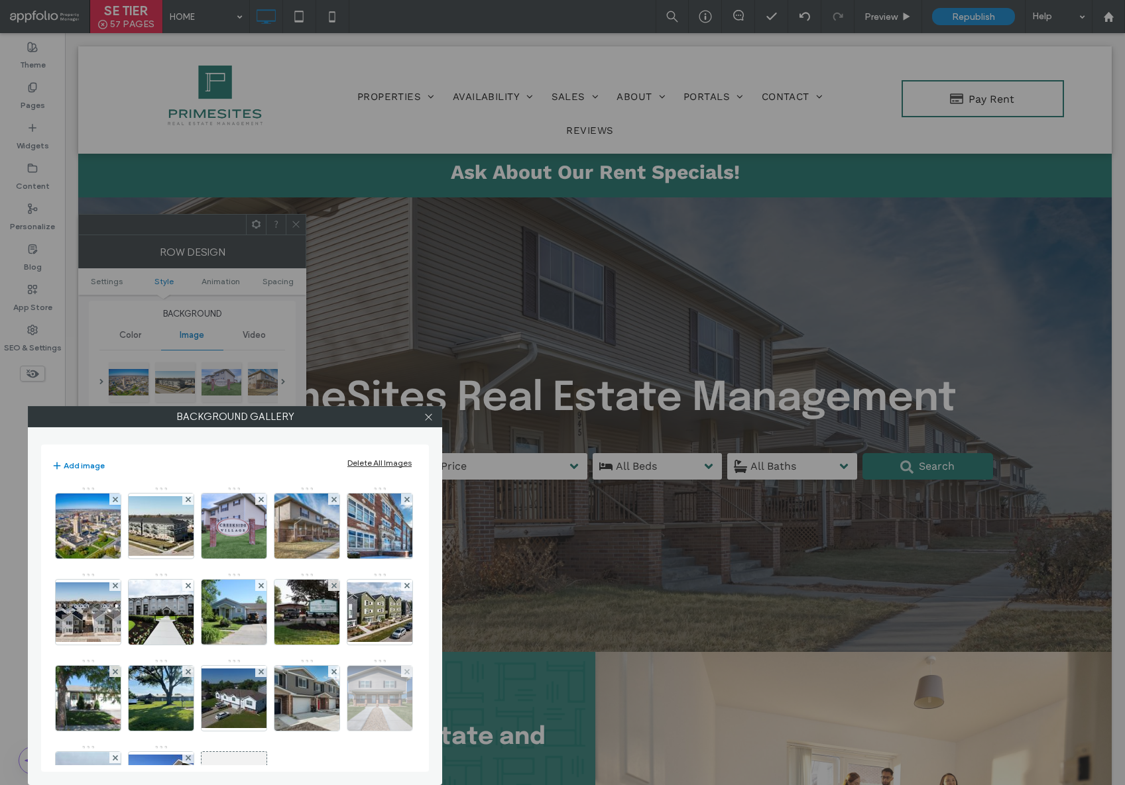
scroll to position [0, 0]
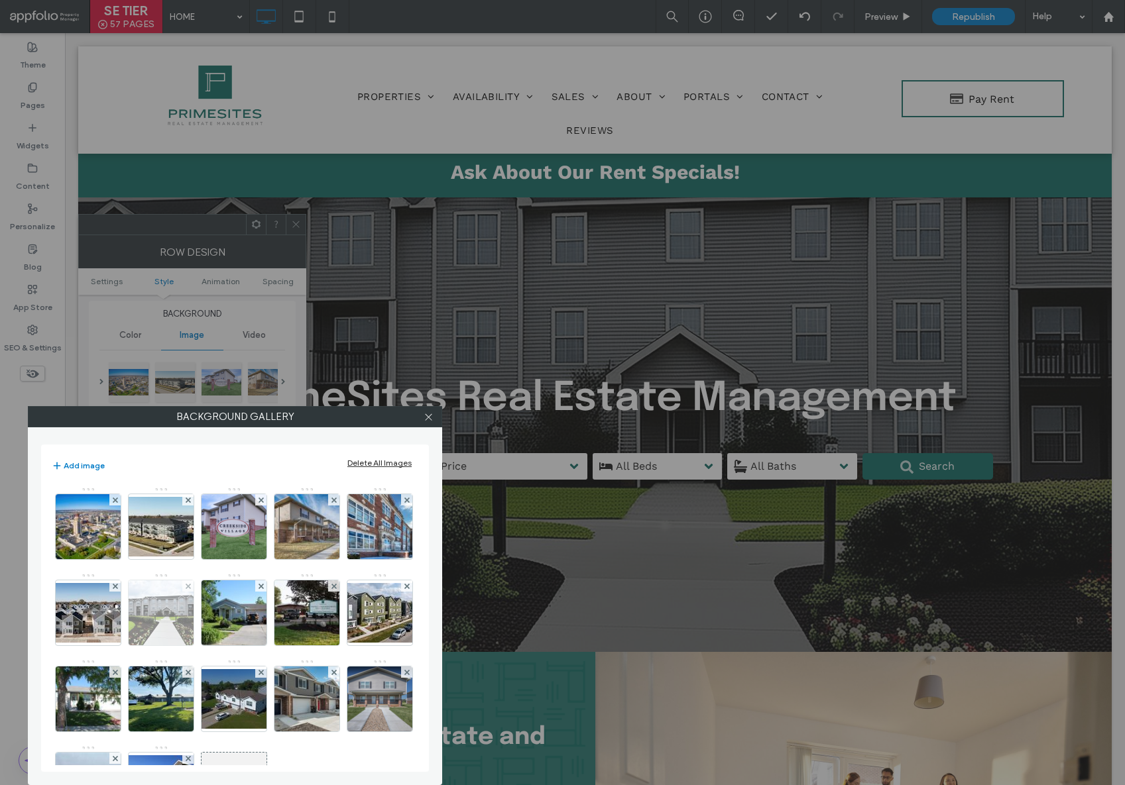
click at [194, 589] on div at bounding box center [187, 586] width 11 height 11
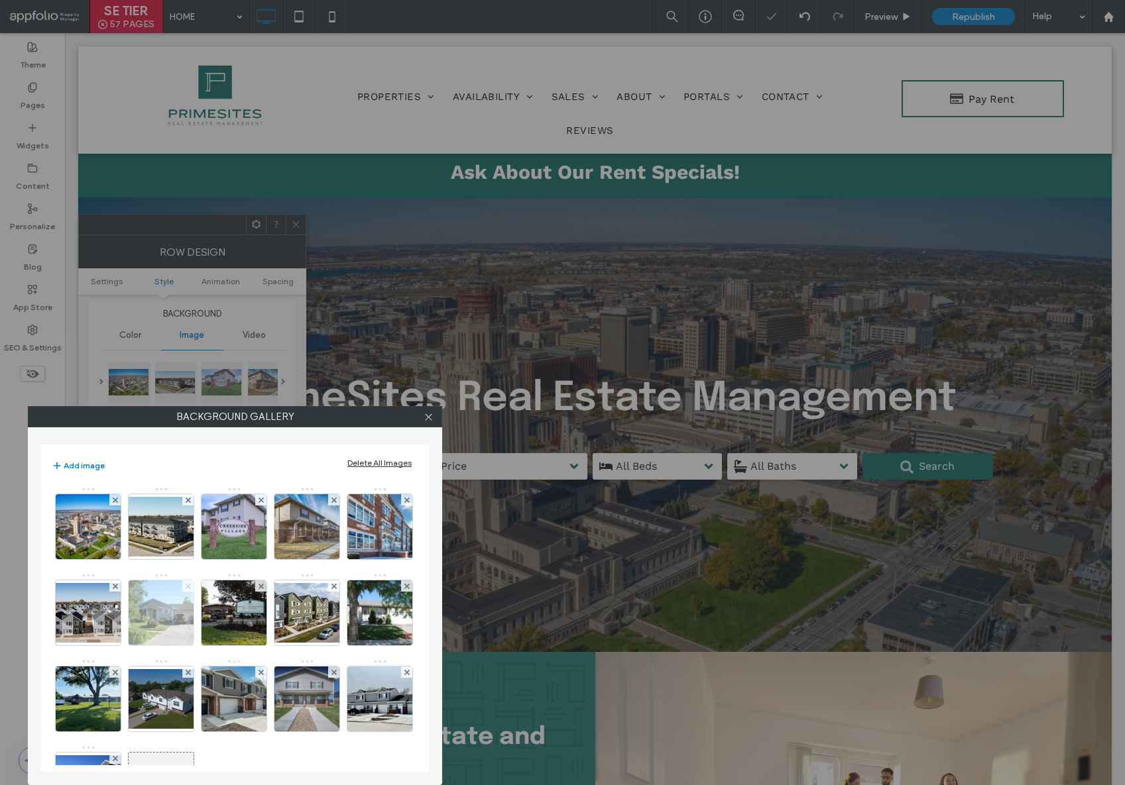
click at [190, 587] on use at bounding box center [187, 585] width 5 height 5
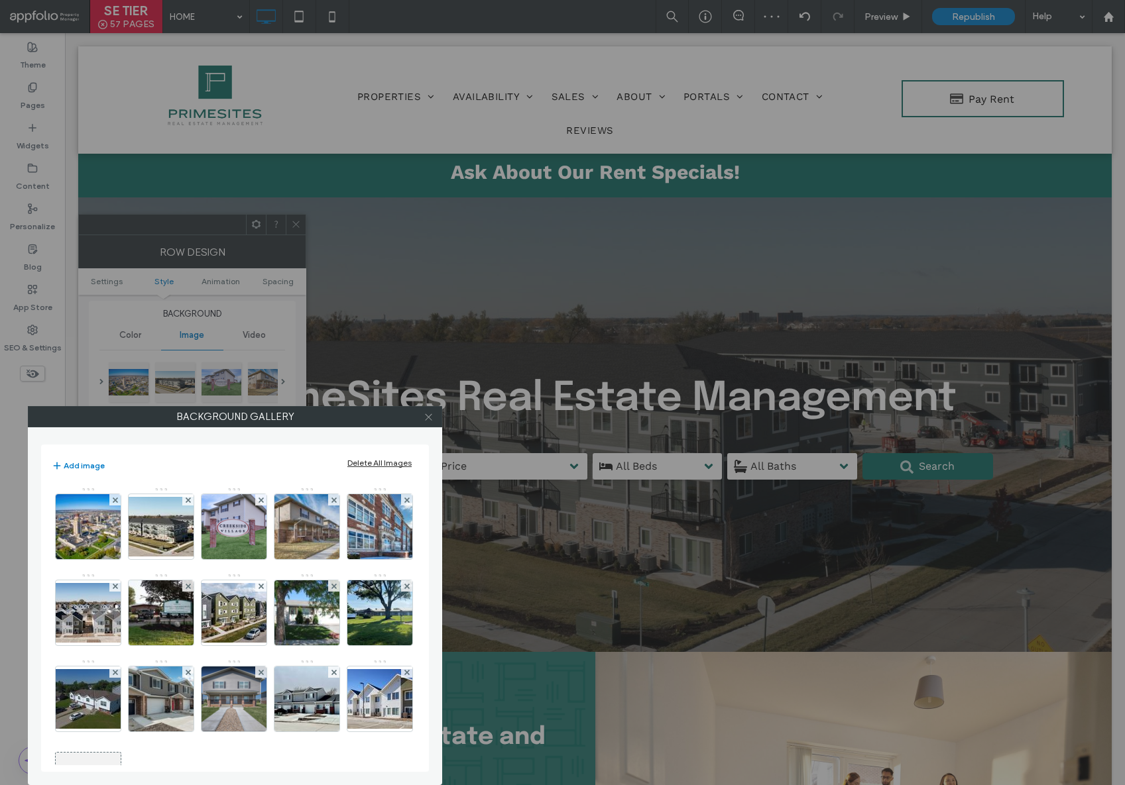
click at [430, 419] on use at bounding box center [428, 417] width 7 height 7
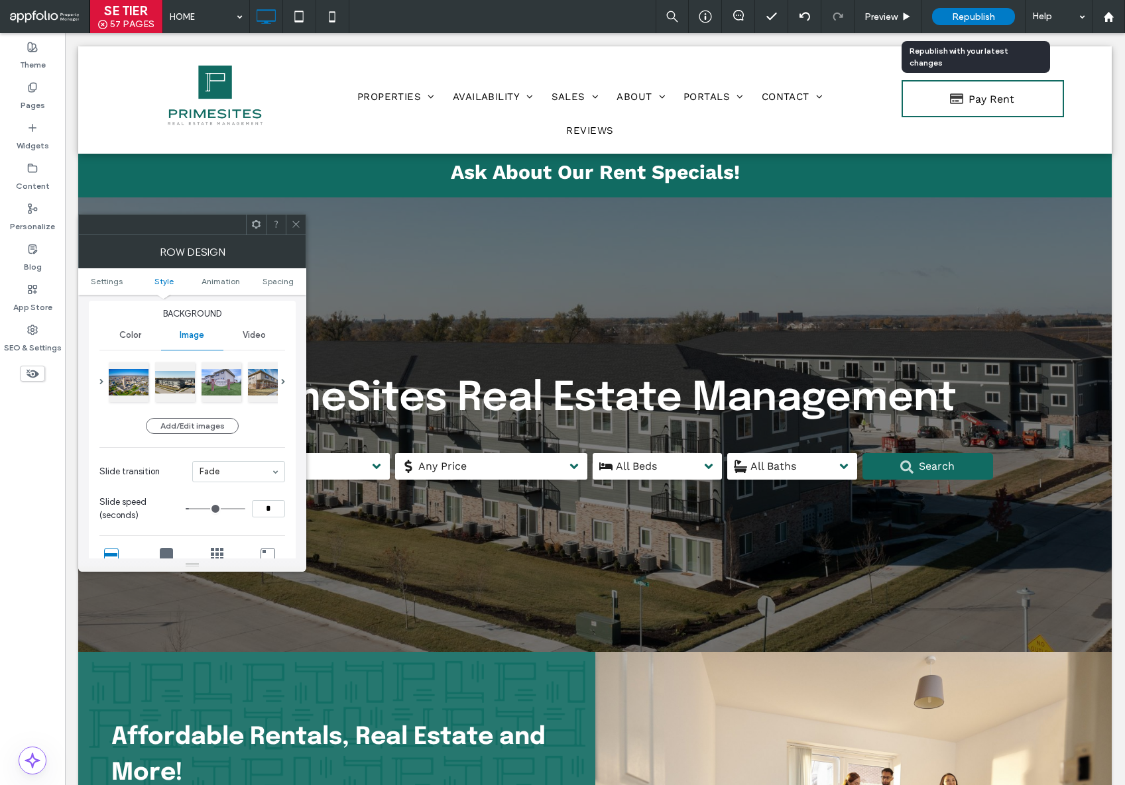
click at [969, 21] on span "Republish" at bounding box center [973, 16] width 43 height 11
